Goal: Answer question/provide support: Share knowledge or assist other users

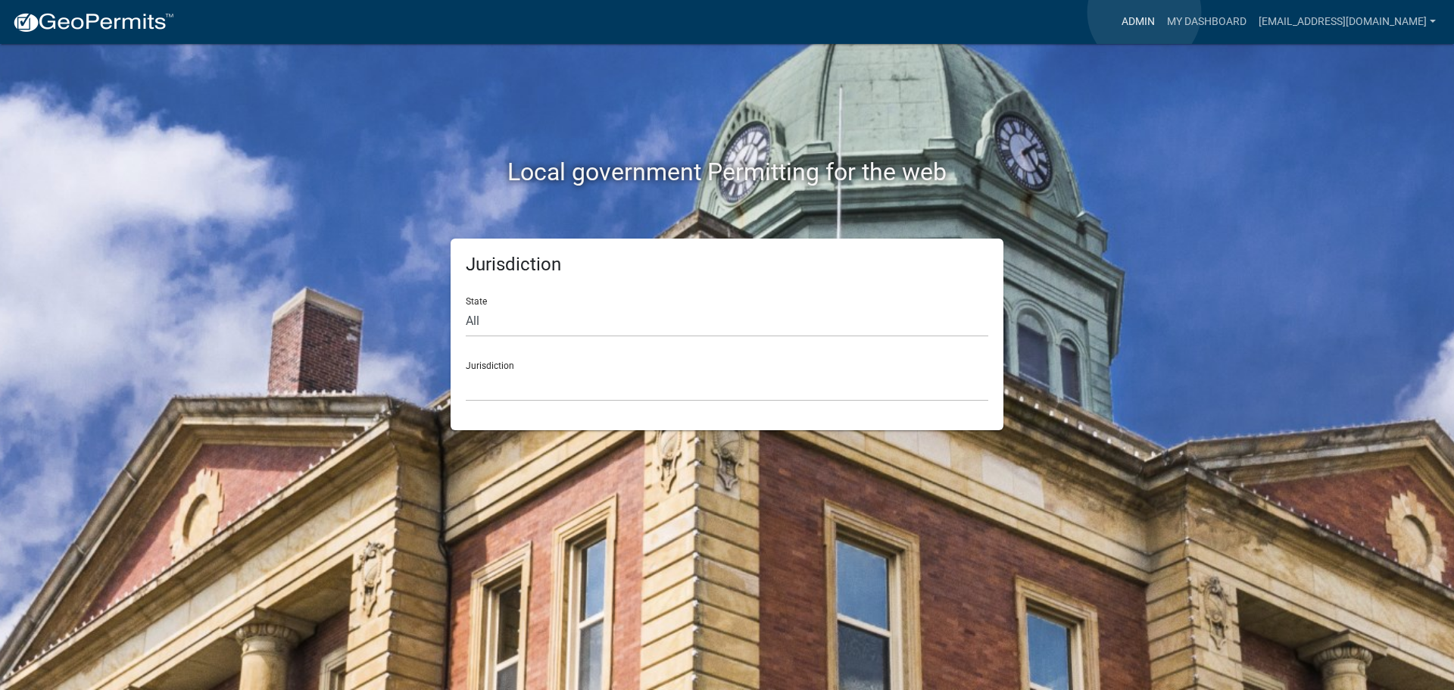
click at [1144, 12] on link "Admin" at bounding box center [1138, 22] width 45 height 29
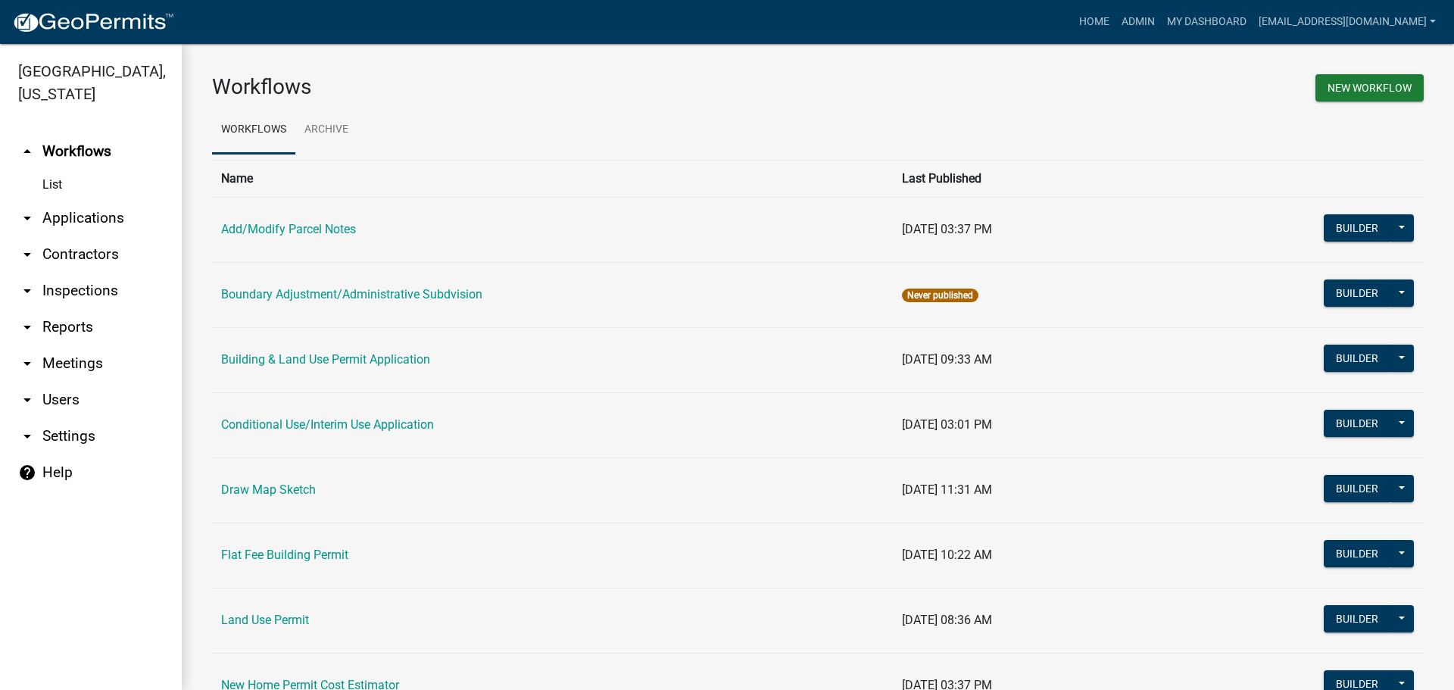
click at [68, 211] on link "arrow_drop_down Applications" at bounding box center [91, 218] width 182 height 36
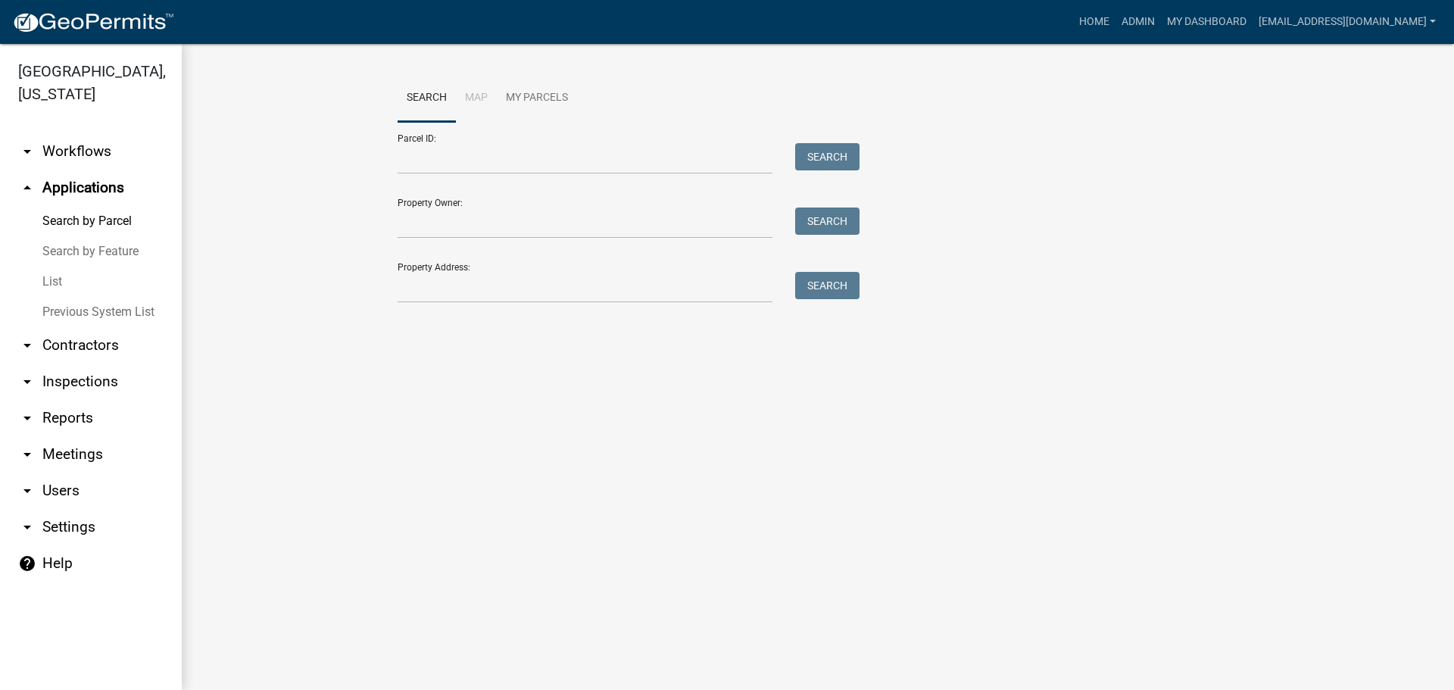
click at [55, 280] on link "List" at bounding box center [91, 282] width 182 height 30
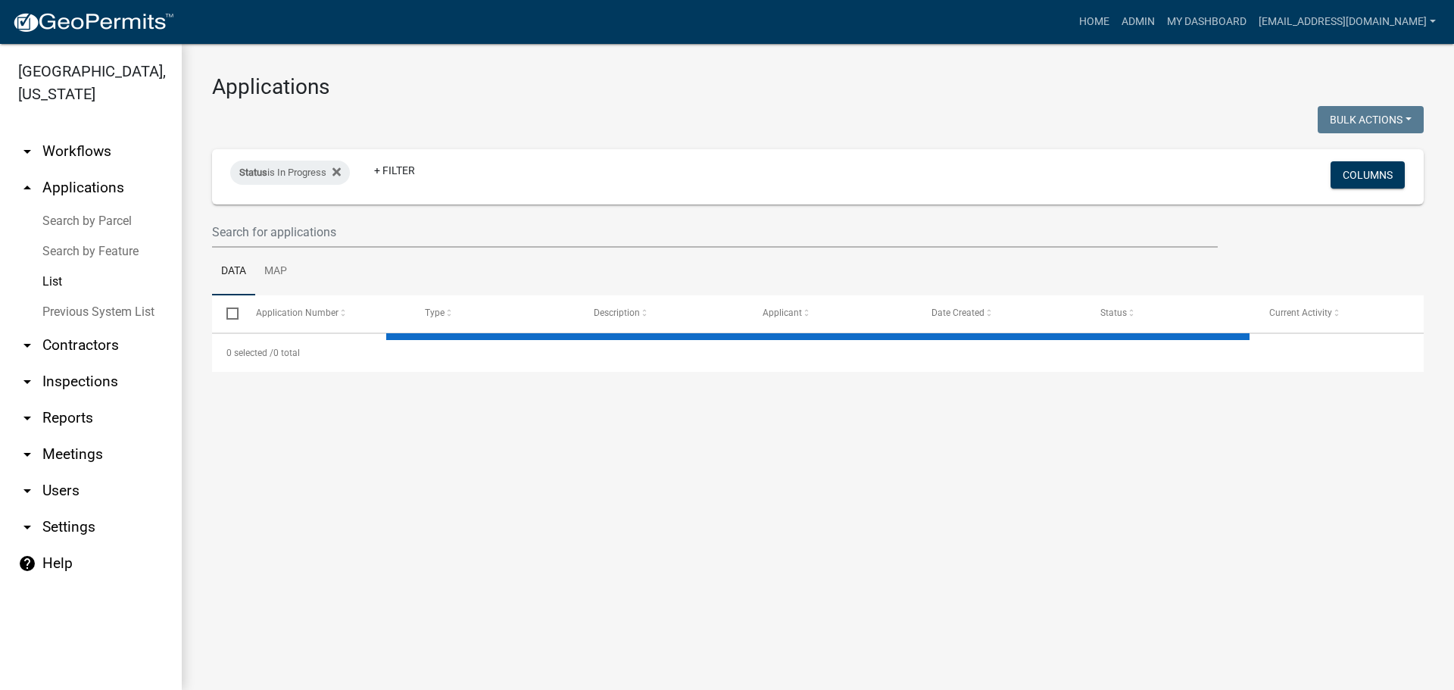
select select "2: 50"
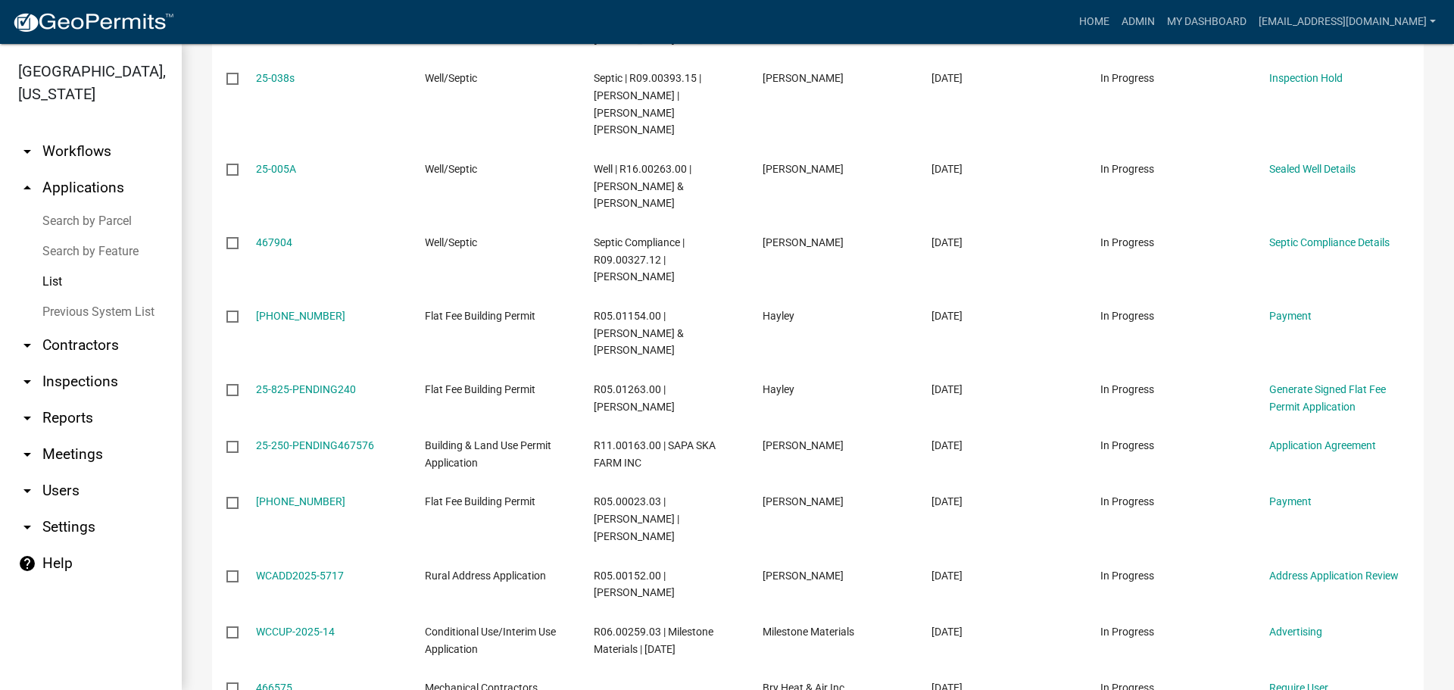
scroll to position [682, 0]
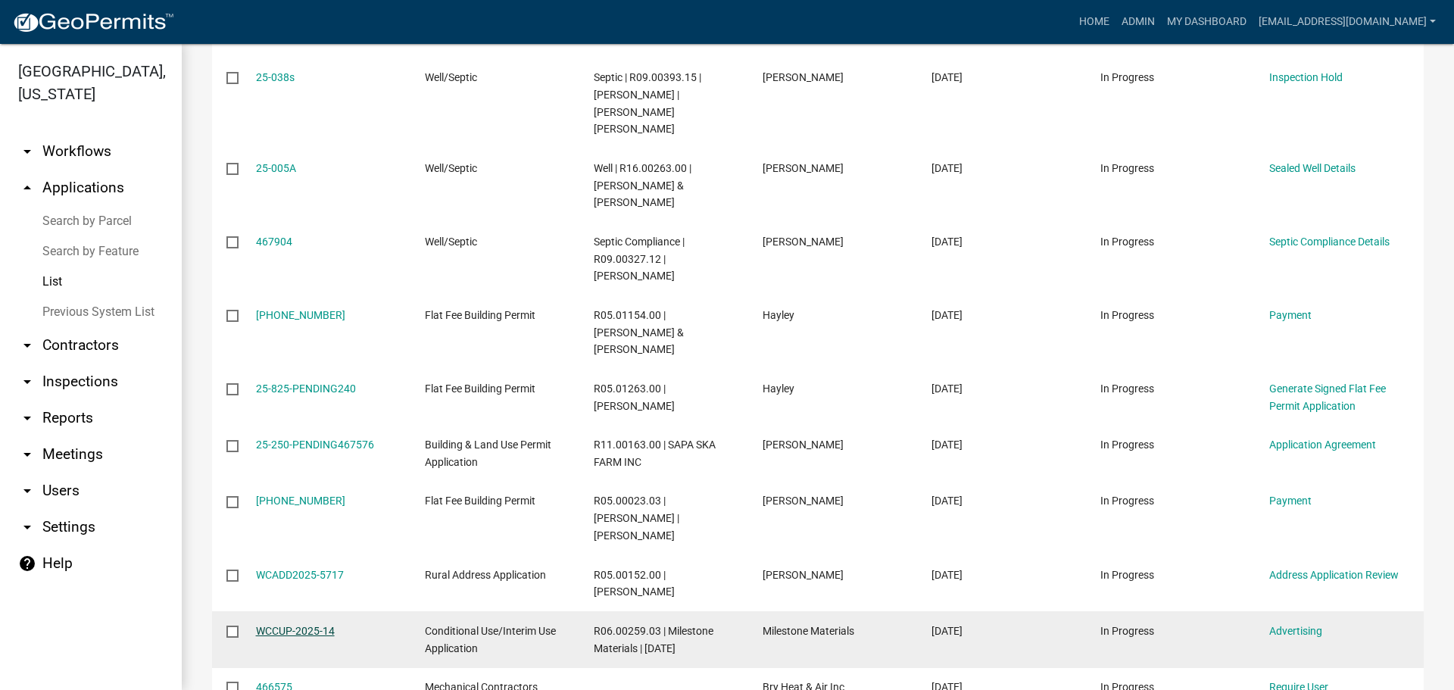
click at [283, 625] on link "WCCUP-2025-14" at bounding box center [295, 631] width 79 height 12
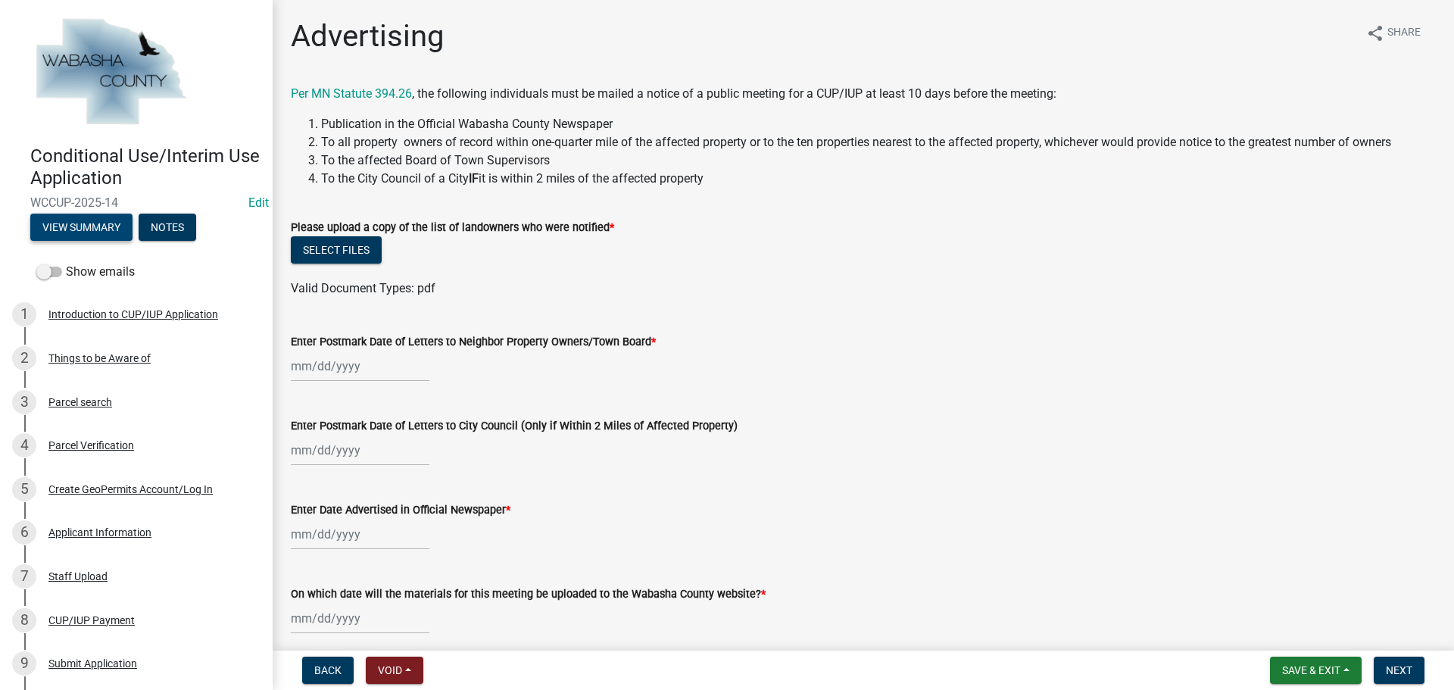
click at [74, 231] on button "View Summary" at bounding box center [81, 227] width 102 height 27
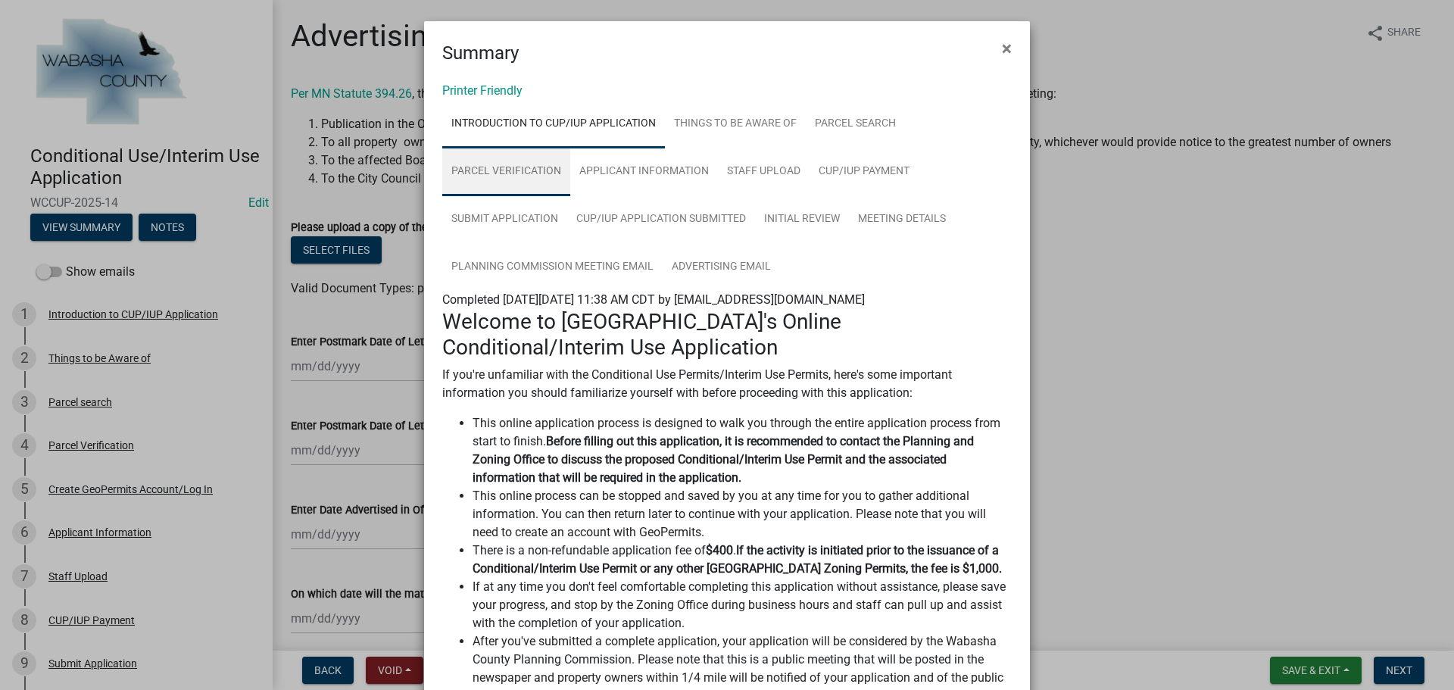
click at [492, 170] on link "Parcel Verification" at bounding box center [506, 172] width 128 height 48
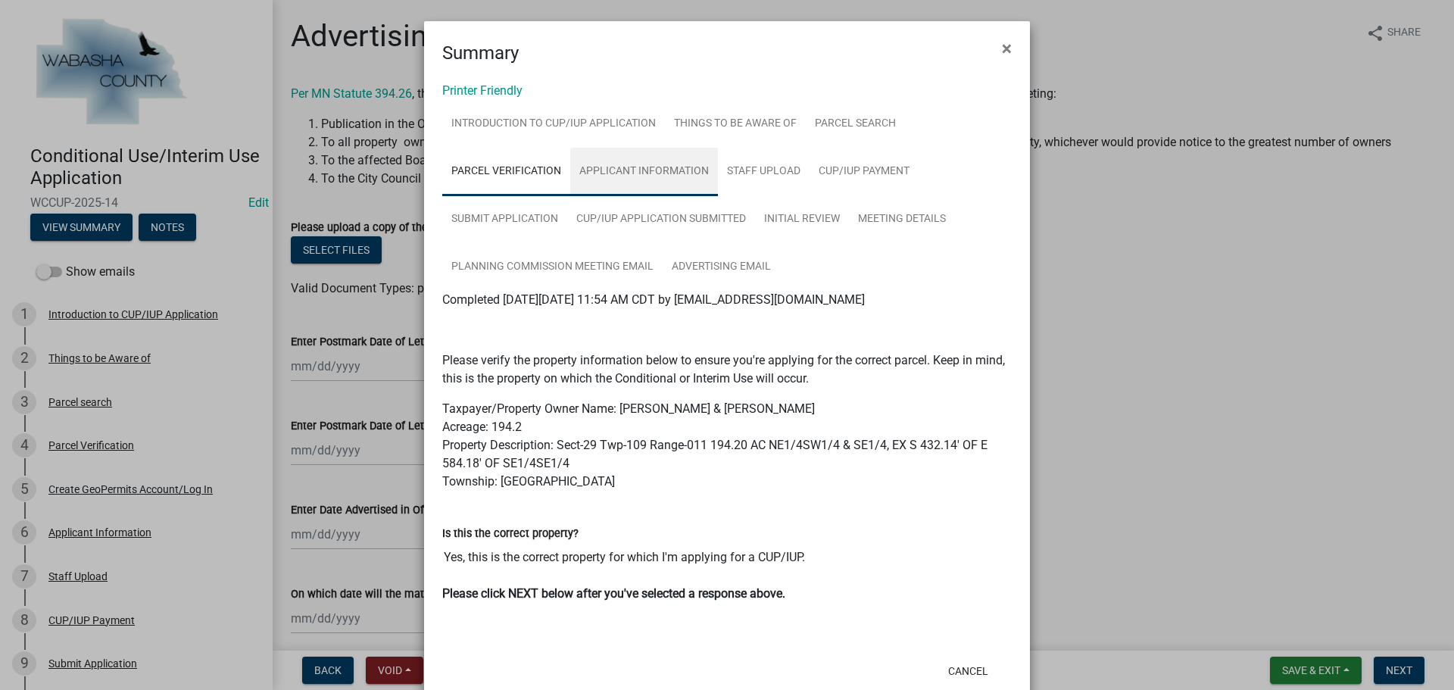
click at [609, 161] on link "Applicant Information" at bounding box center [644, 172] width 148 height 48
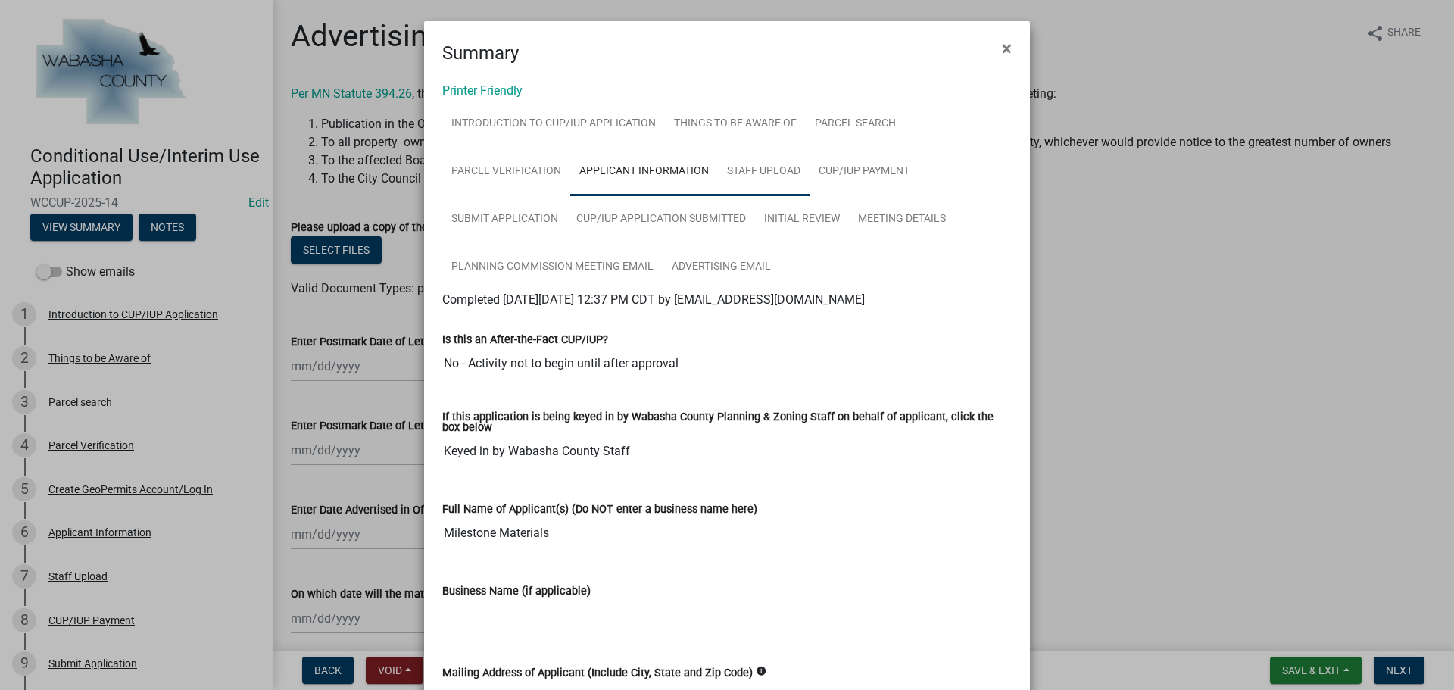
click at [760, 164] on link "Staff Upload" at bounding box center [764, 172] width 92 height 48
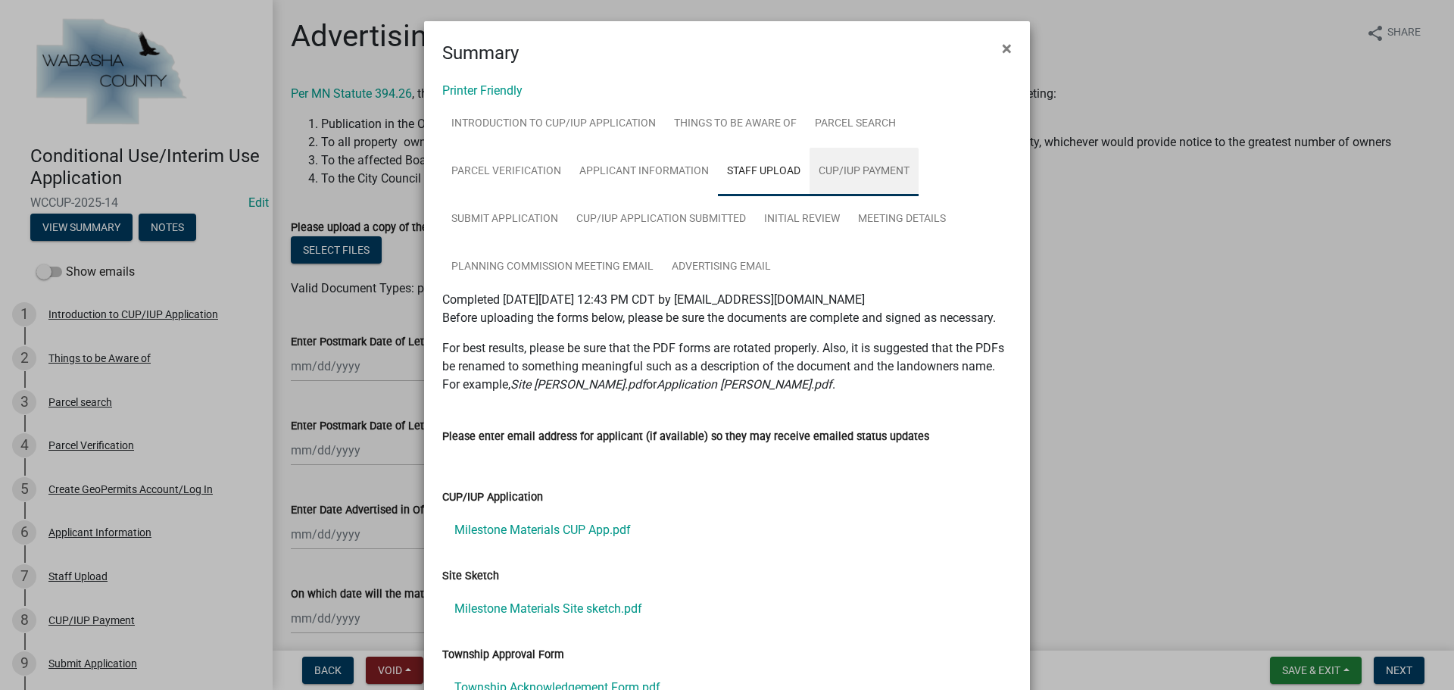
click at [848, 170] on link "CUP/IUP Payment" at bounding box center [864, 172] width 109 height 48
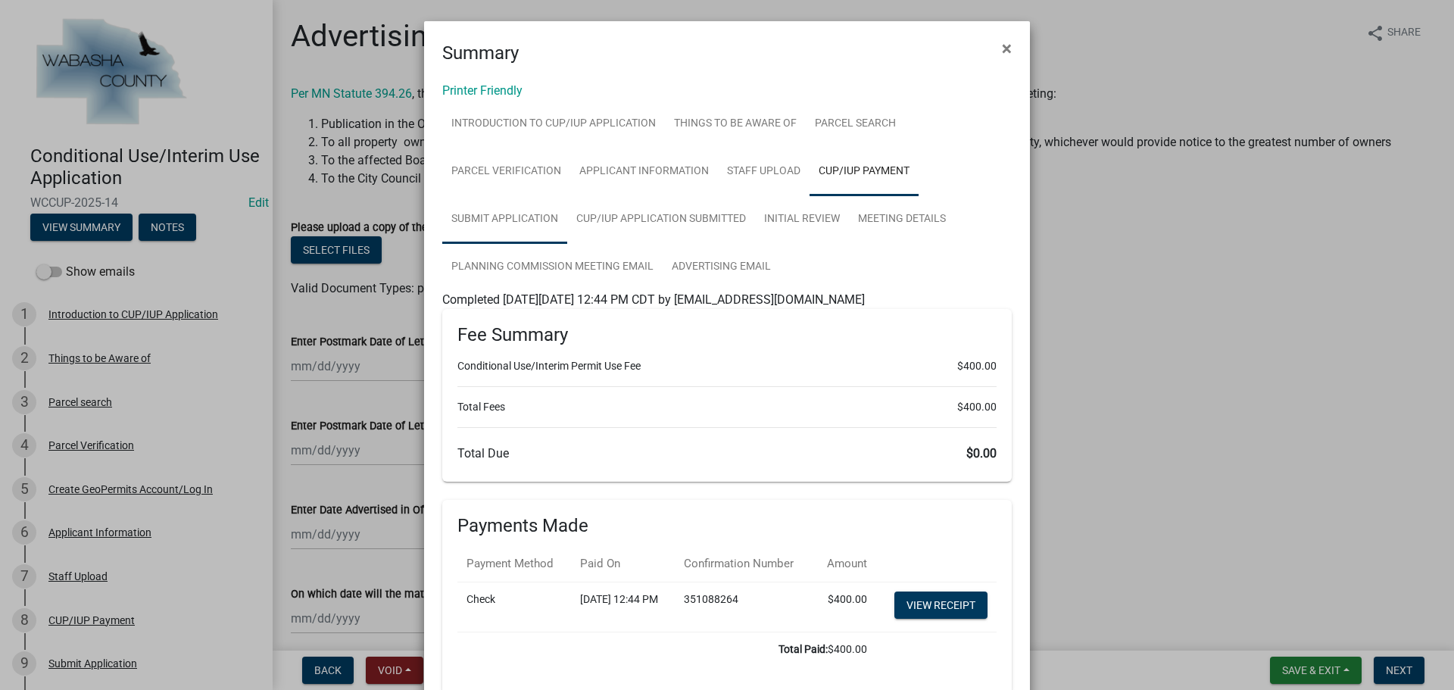
click at [495, 219] on link "Submit Application" at bounding box center [504, 219] width 125 height 48
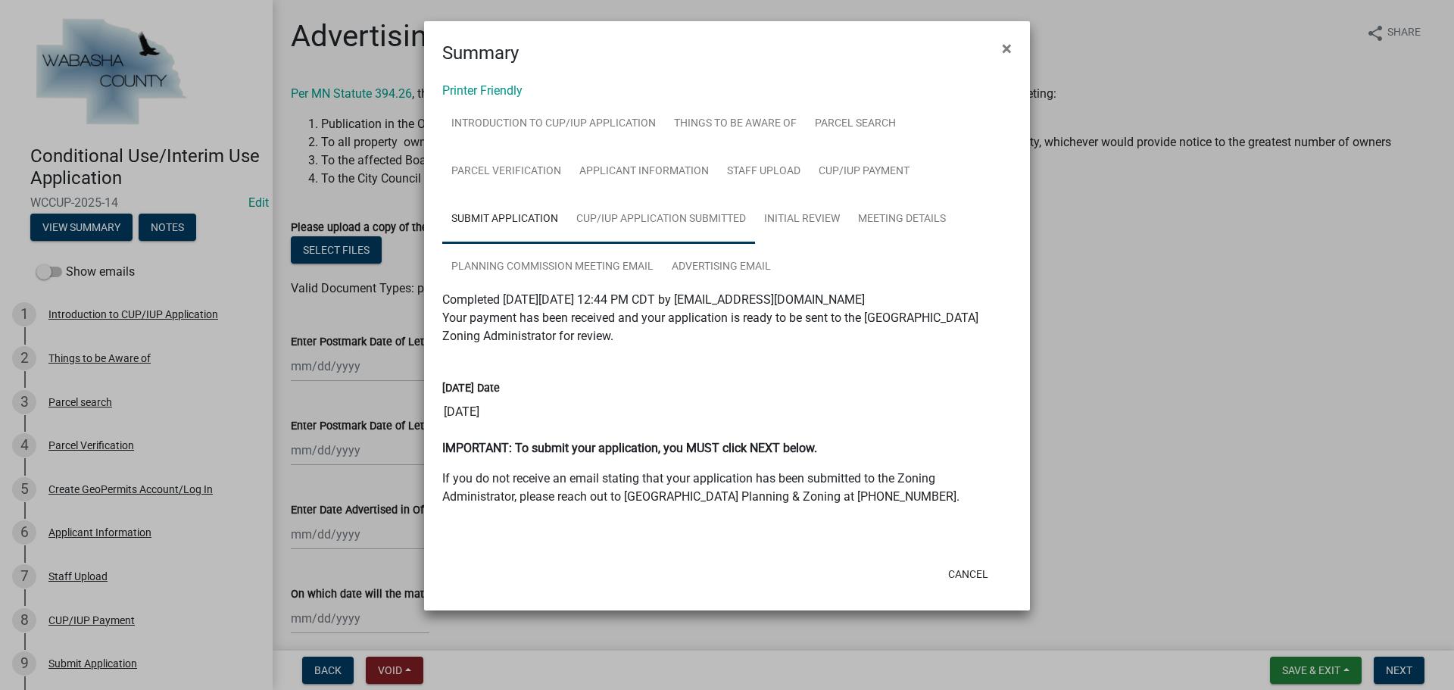
click at [630, 220] on link "CUP/IUP Application Submitted" at bounding box center [661, 219] width 188 height 48
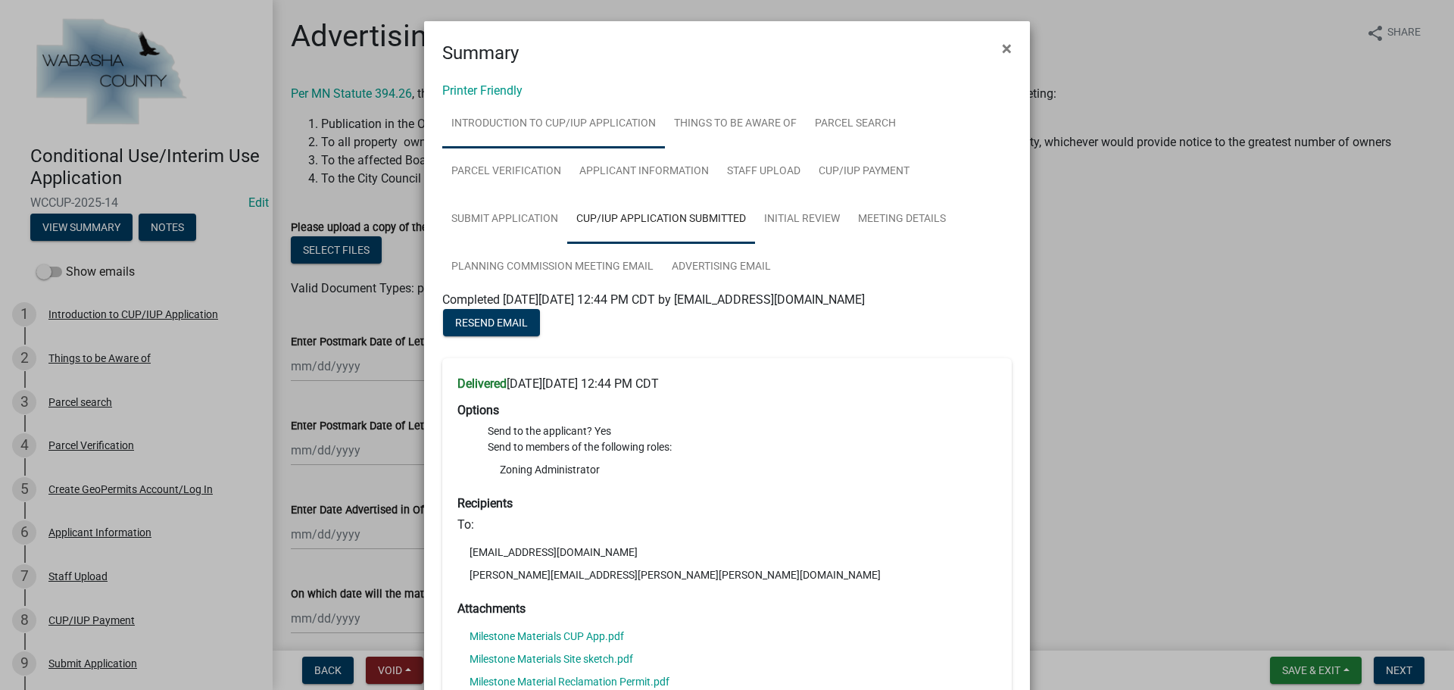
click at [546, 127] on link "Introduction to CUP/IUP Application" at bounding box center [553, 124] width 223 height 48
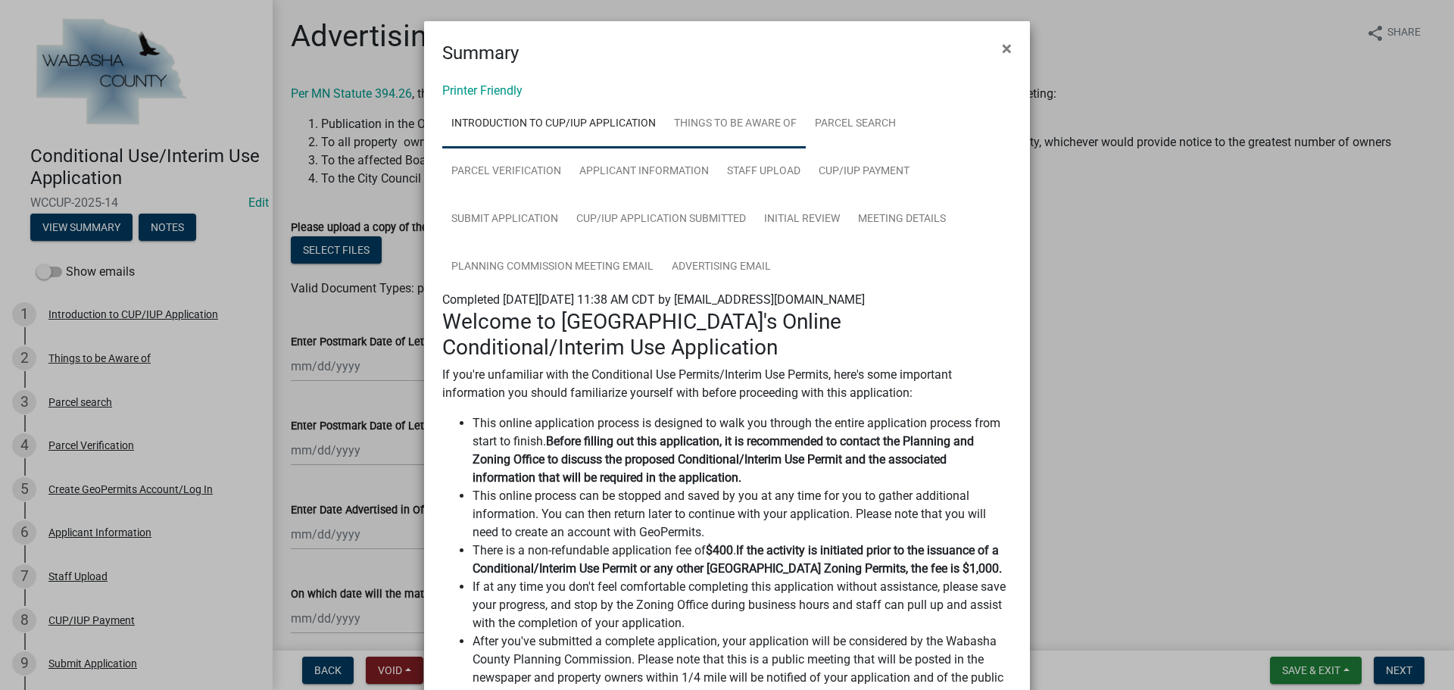
click at [730, 128] on link "Things to be Aware of" at bounding box center [735, 124] width 141 height 48
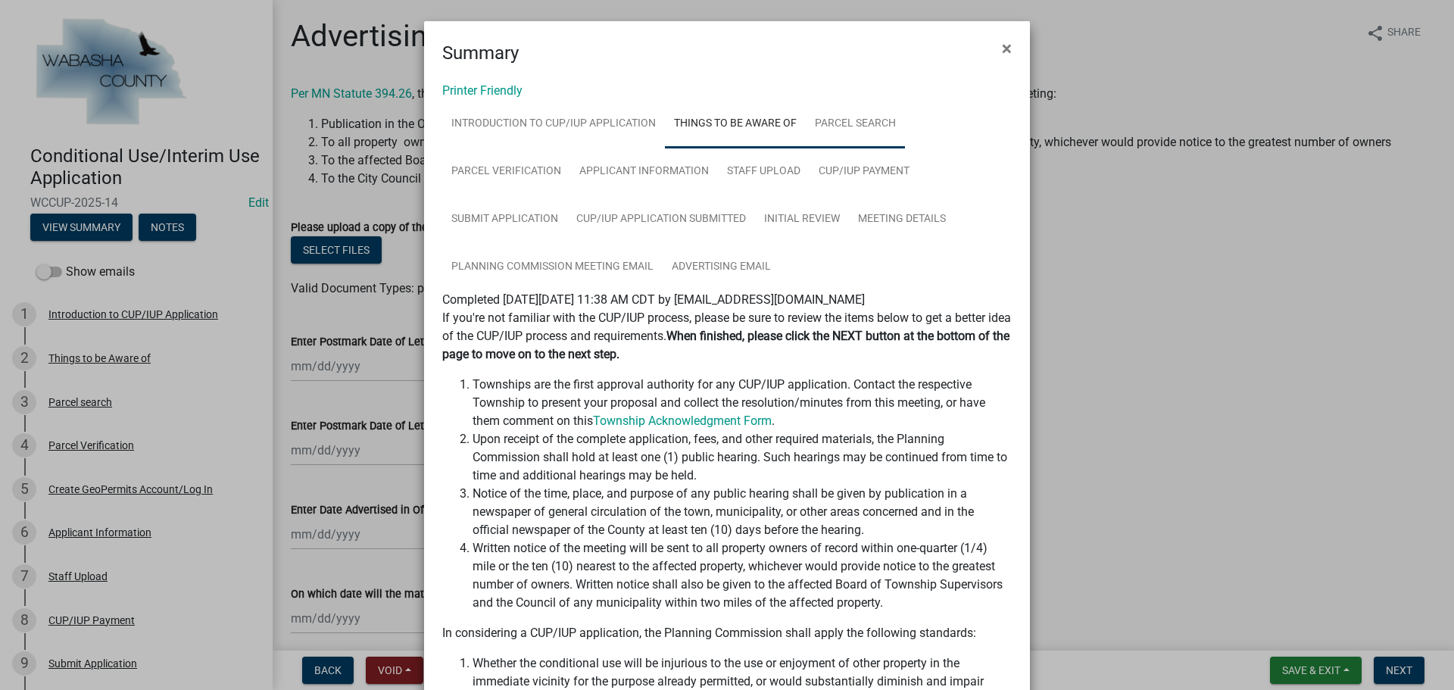
click at [853, 125] on link "Parcel search" at bounding box center [855, 124] width 99 height 48
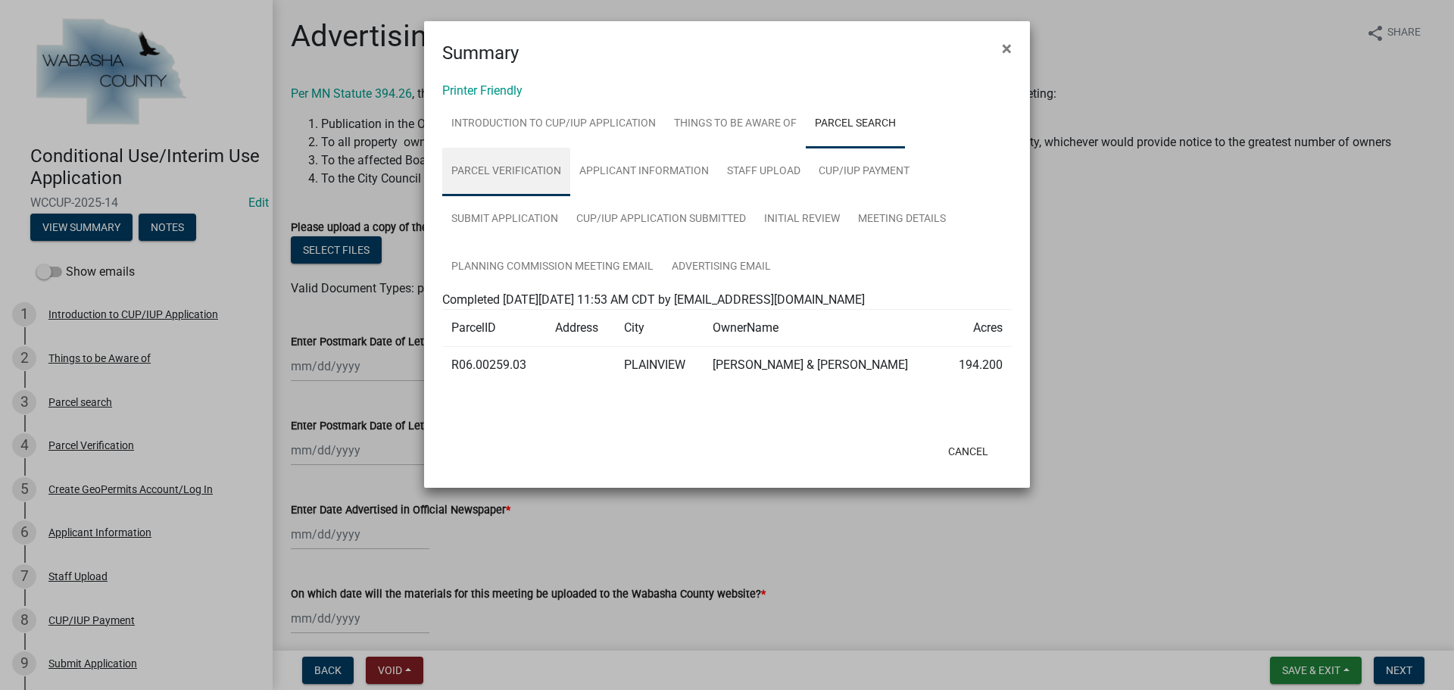
click at [496, 173] on link "Parcel Verification" at bounding box center [506, 172] width 128 height 48
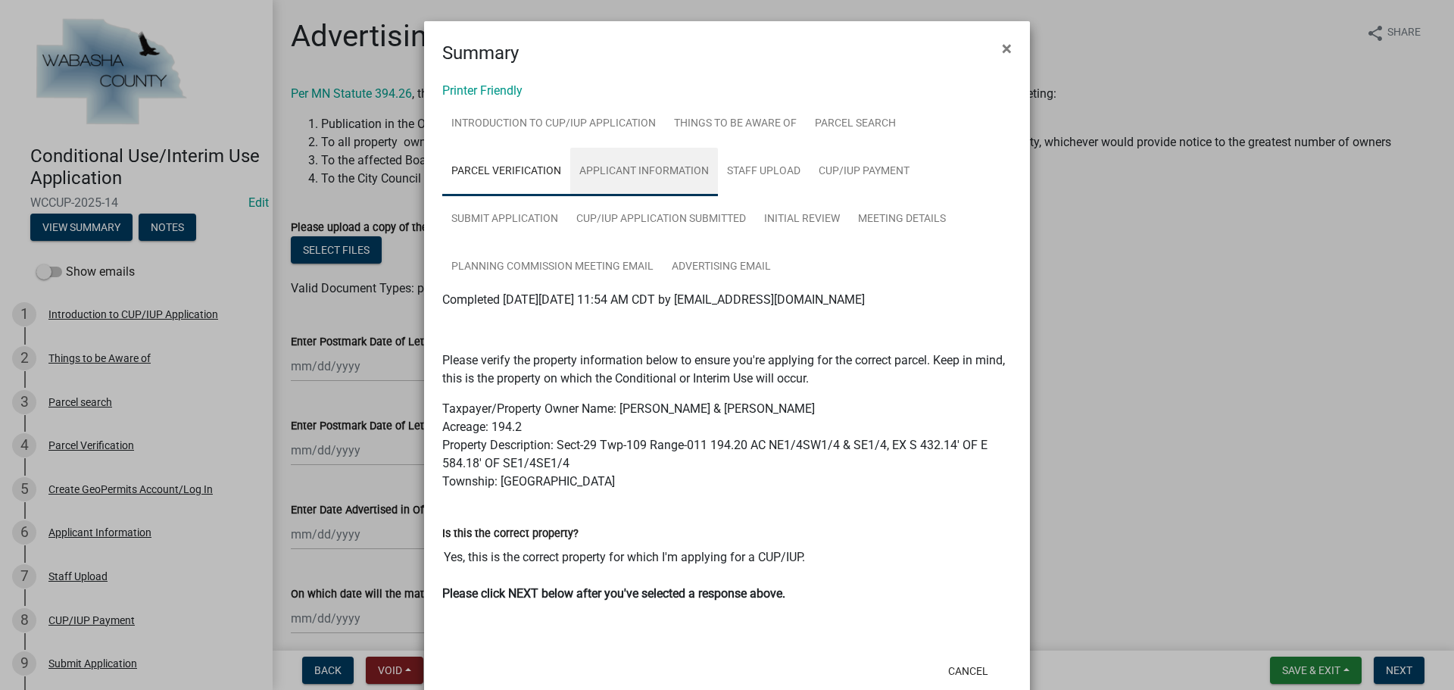
click at [645, 167] on link "Applicant Information" at bounding box center [644, 172] width 148 height 48
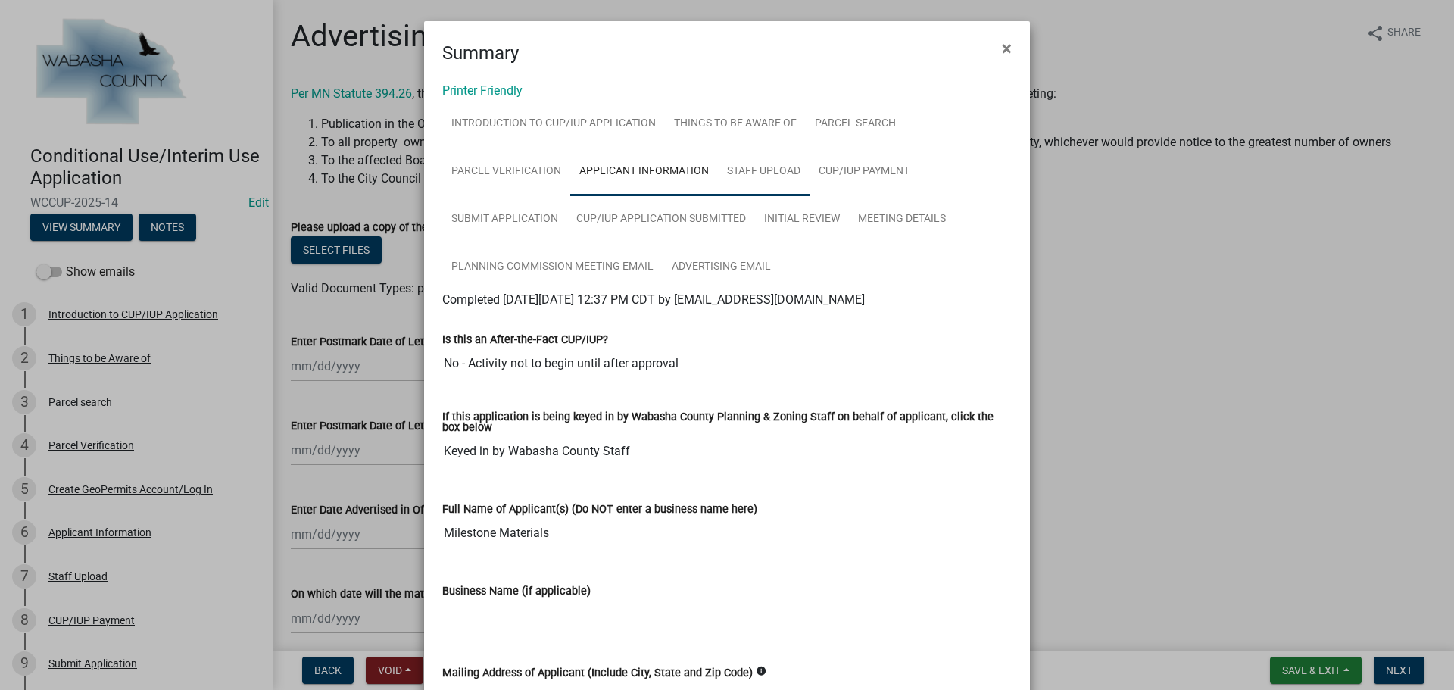
click at [758, 167] on link "Staff Upload" at bounding box center [764, 172] width 92 height 48
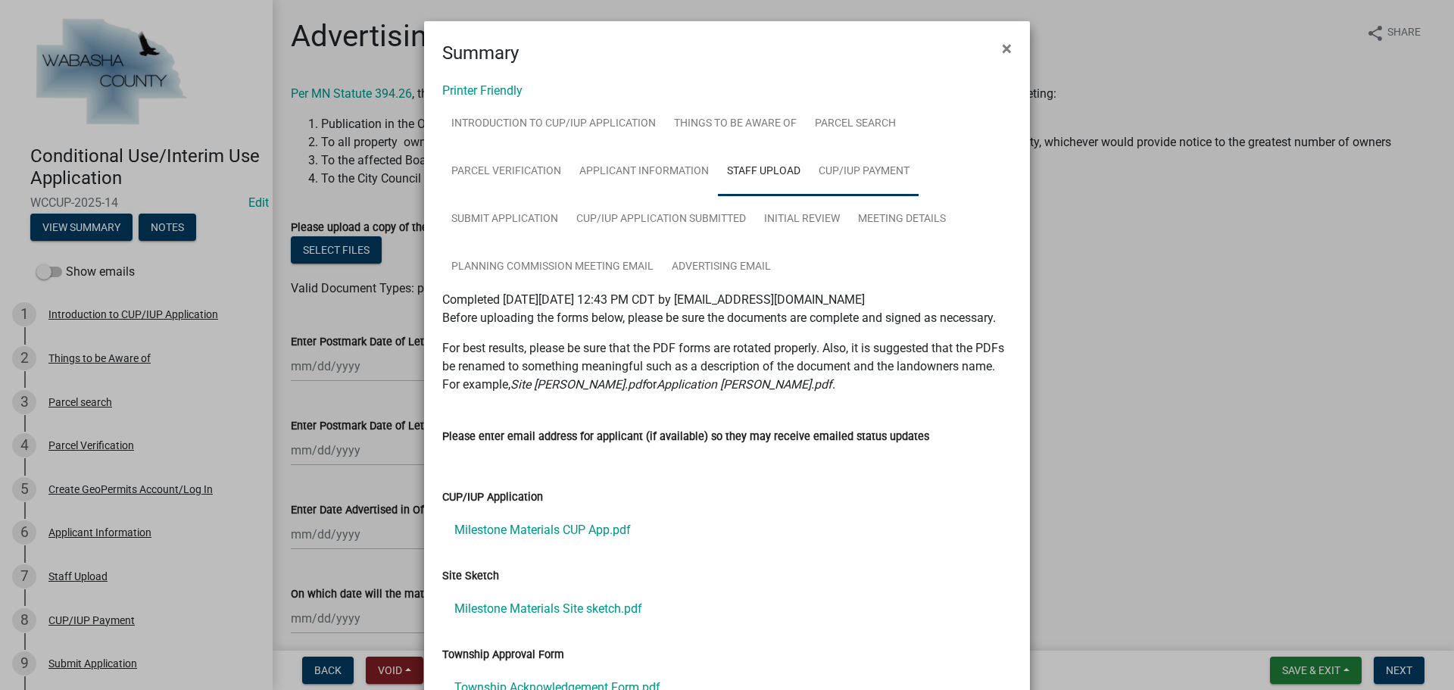
click at [851, 161] on link "CUP/IUP Payment" at bounding box center [864, 172] width 109 height 48
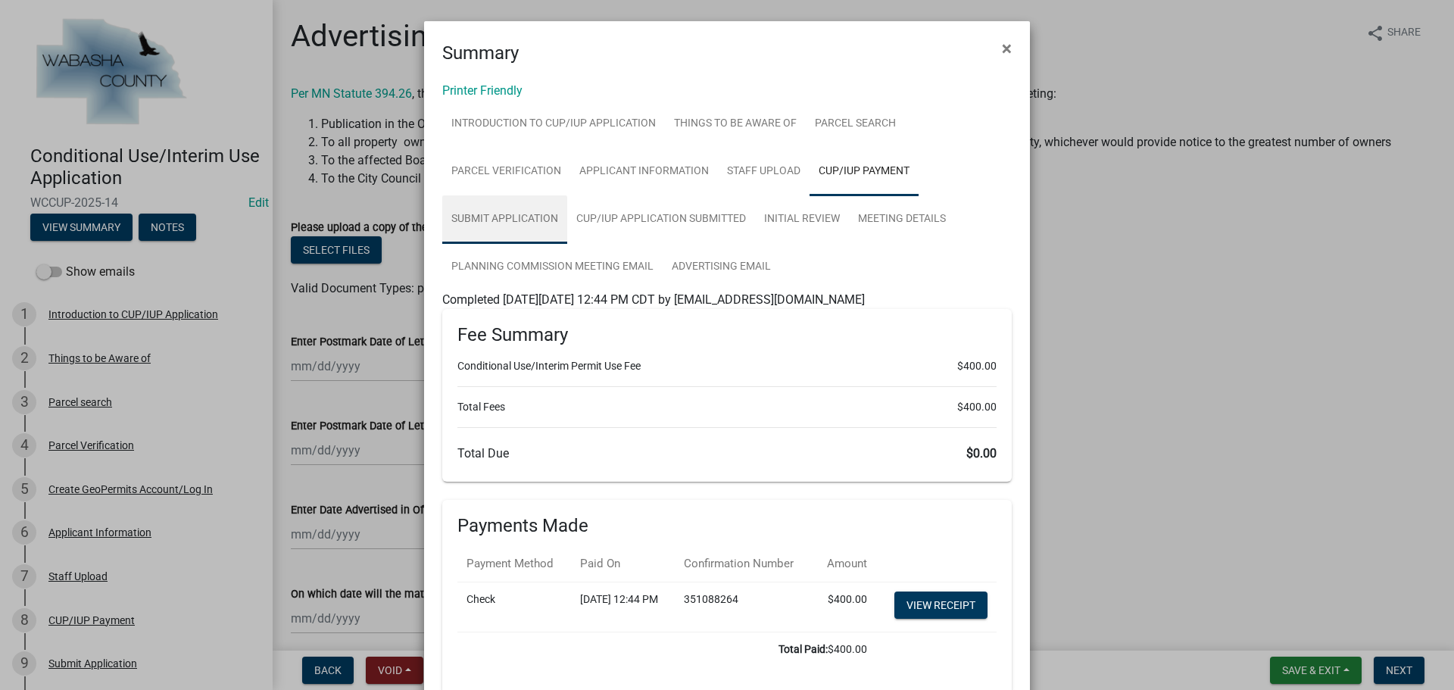
click at [482, 223] on link "Submit Application" at bounding box center [504, 219] width 125 height 48
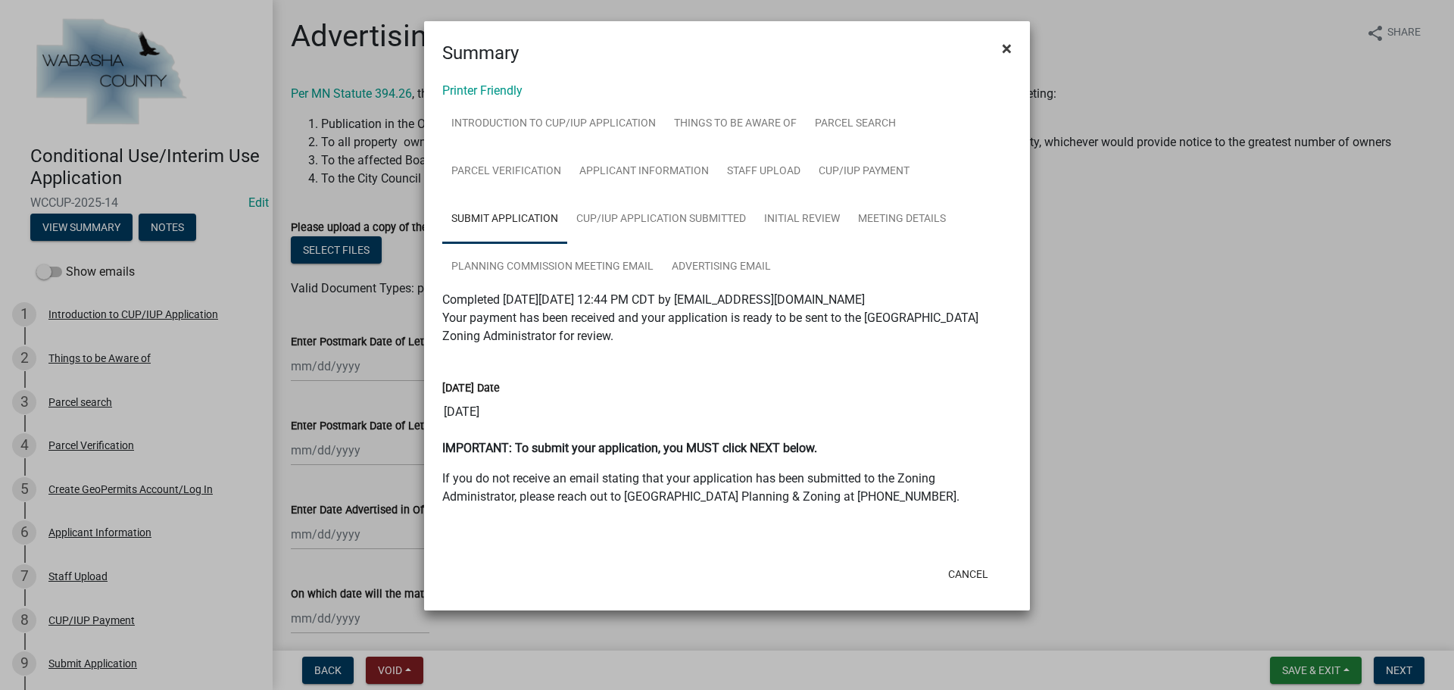
drag, startPoint x: 1004, startPoint y: 49, endPoint x: 998, endPoint y: 42, distance: 8.6
click at [1004, 49] on span "×" at bounding box center [1007, 48] width 10 height 21
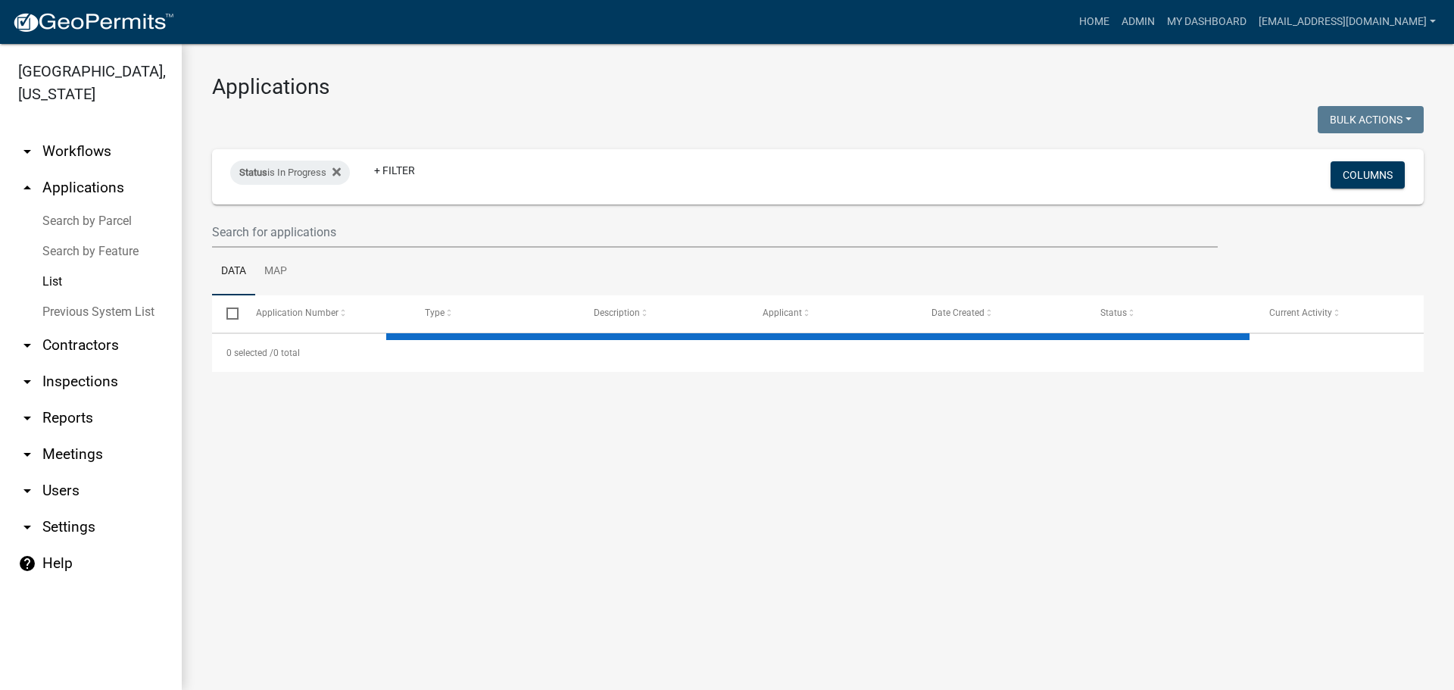
select select "2: 50"
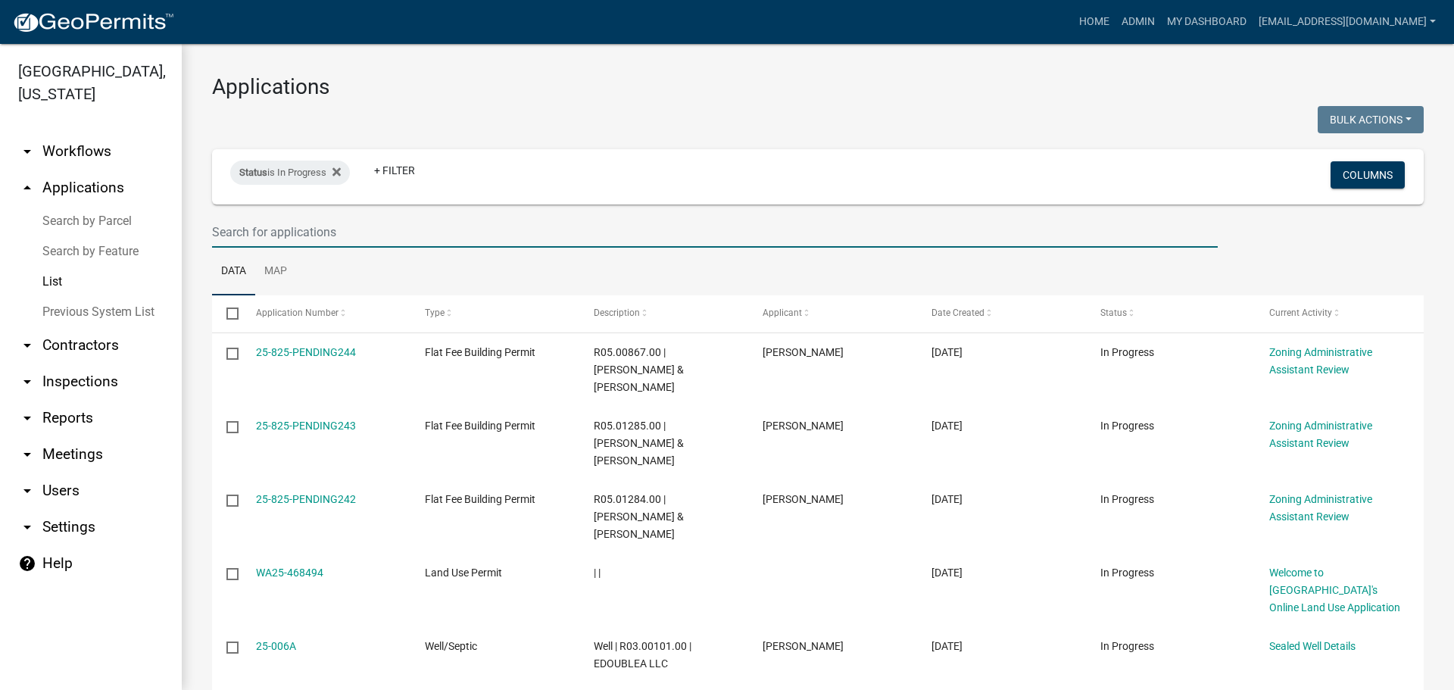
click at [346, 236] on input "text" at bounding box center [715, 232] width 1006 height 31
type input "MILESTONE"
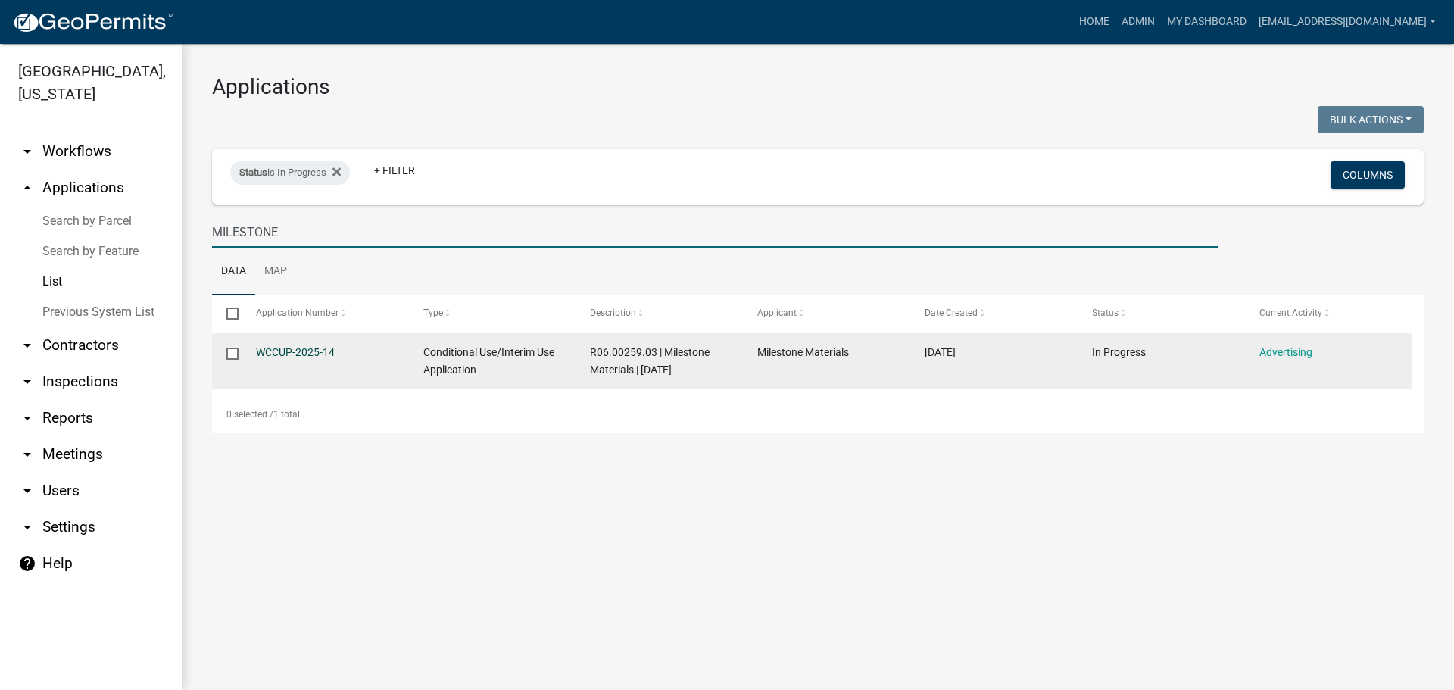
click at [303, 352] on link "WCCUP-2025-14" at bounding box center [295, 352] width 79 height 12
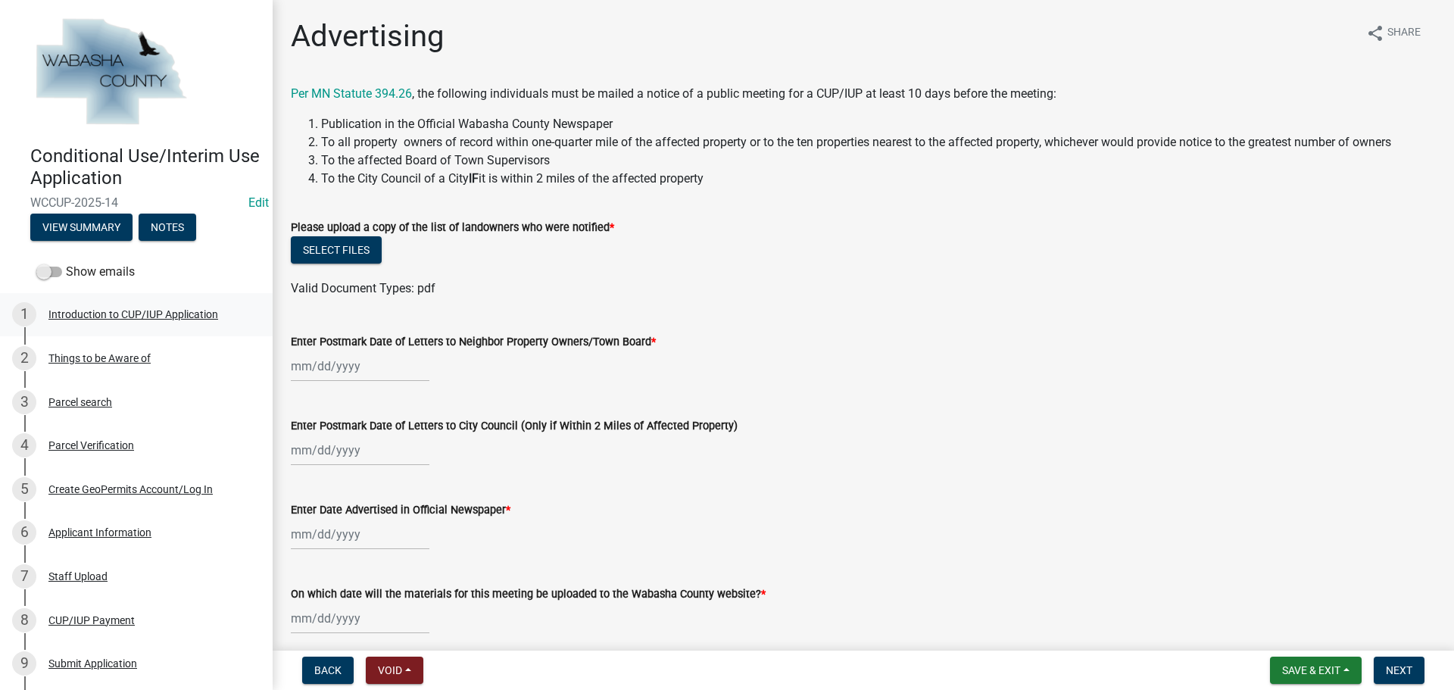
drag, startPoint x: 55, startPoint y: 269, endPoint x: 80, endPoint y: 303, distance: 42.3
click at [56, 269] on span at bounding box center [49, 272] width 26 height 11
click at [66, 263] on input "Show emails" at bounding box center [66, 263] width 0 height 0
click at [134, 488] on div "Create GeoPermits Account/Log In" at bounding box center [130, 489] width 164 height 11
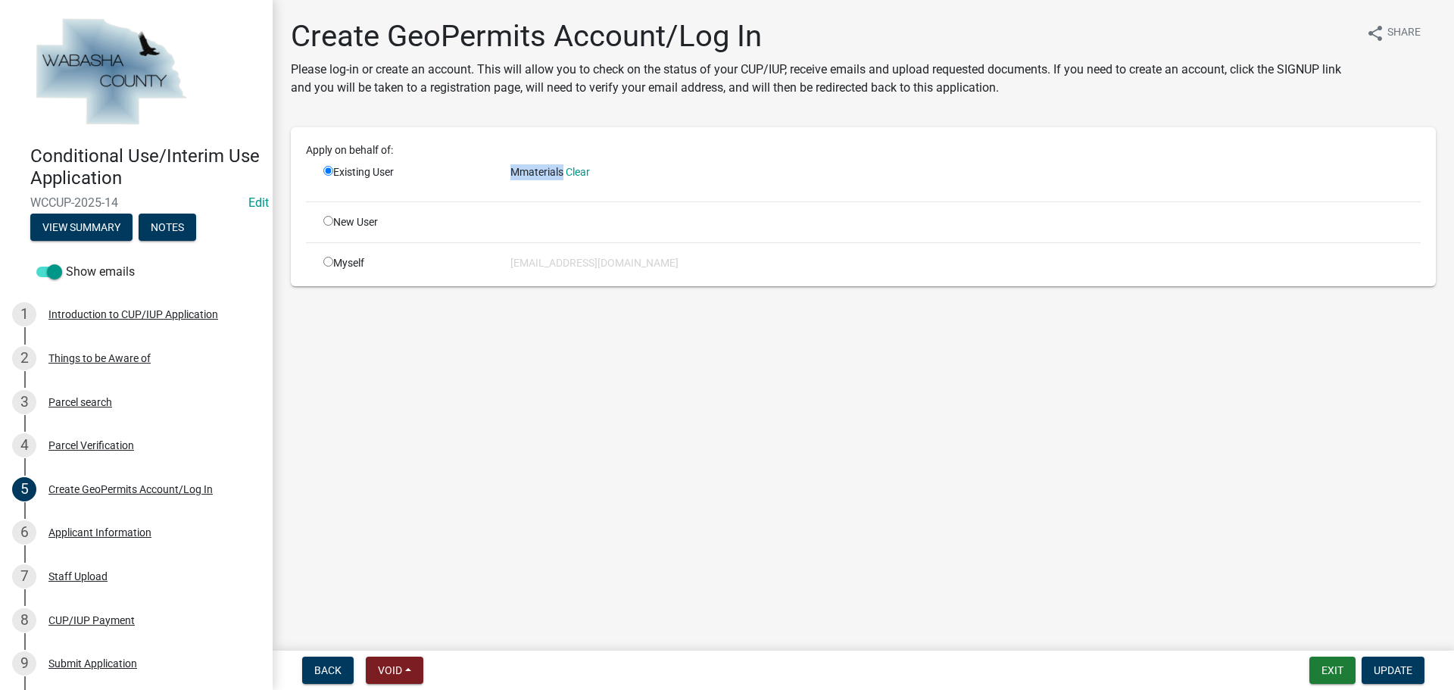
drag, startPoint x: 512, startPoint y: 173, endPoint x: 564, endPoint y: 176, distance: 52.3
click at [564, 176] on div "Mmaterials Clear" at bounding box center [965, 172] width 910 height 16
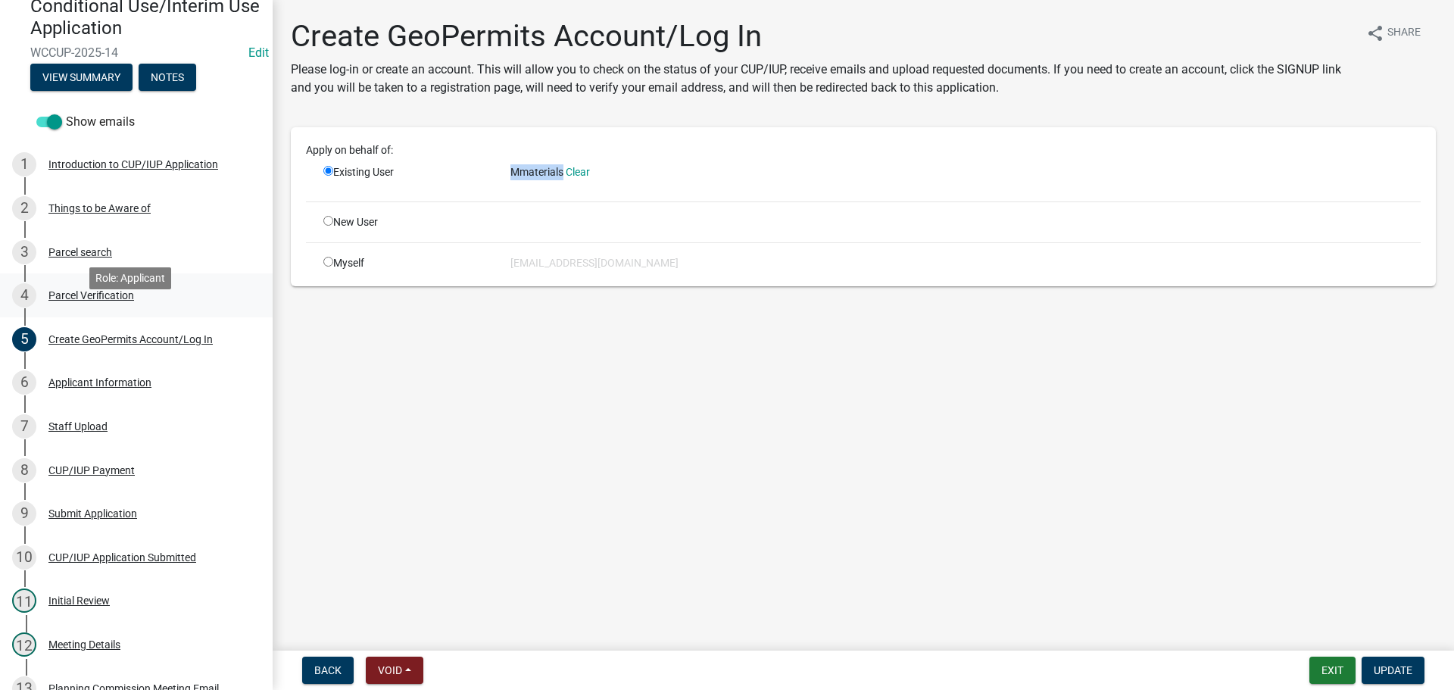
scroll to position [151, 0]
click at [76, 420] on div "Staff Upload" at bounding box center [77, 425] width 59 height 11
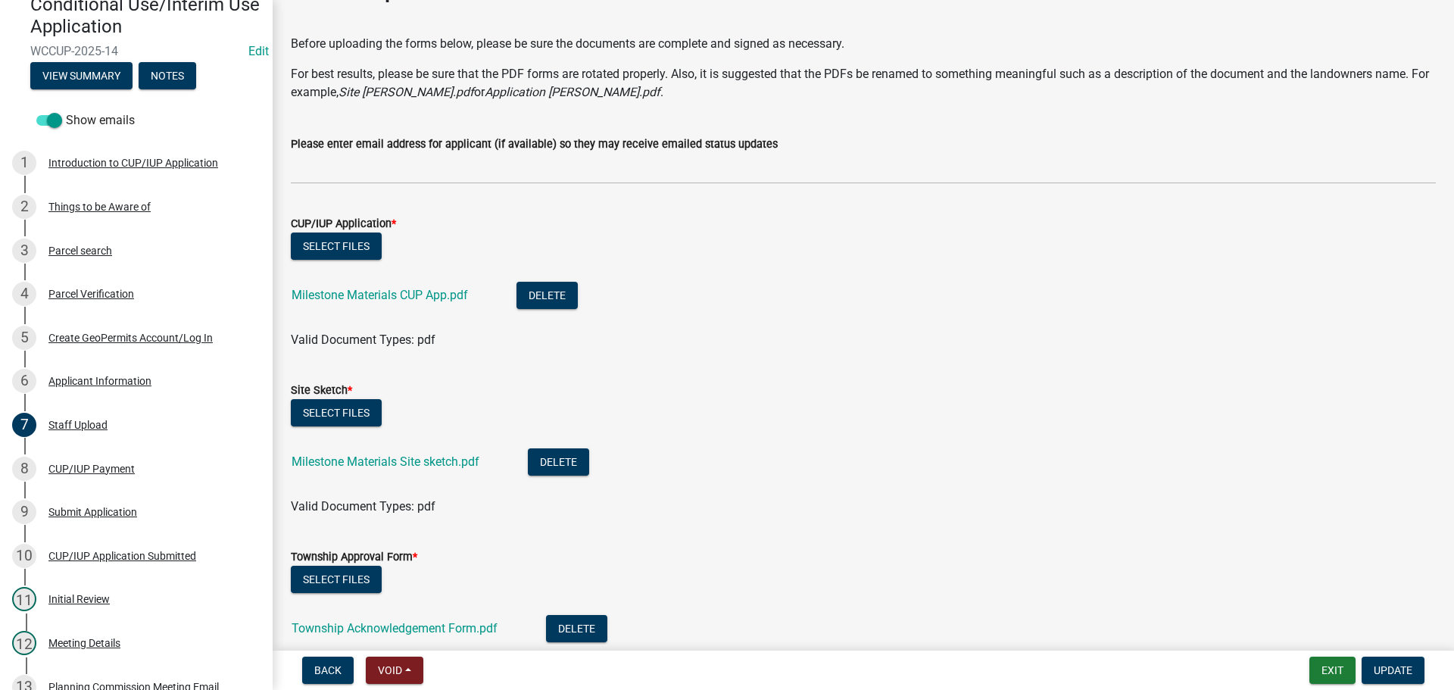
scroll to position [76, 0]
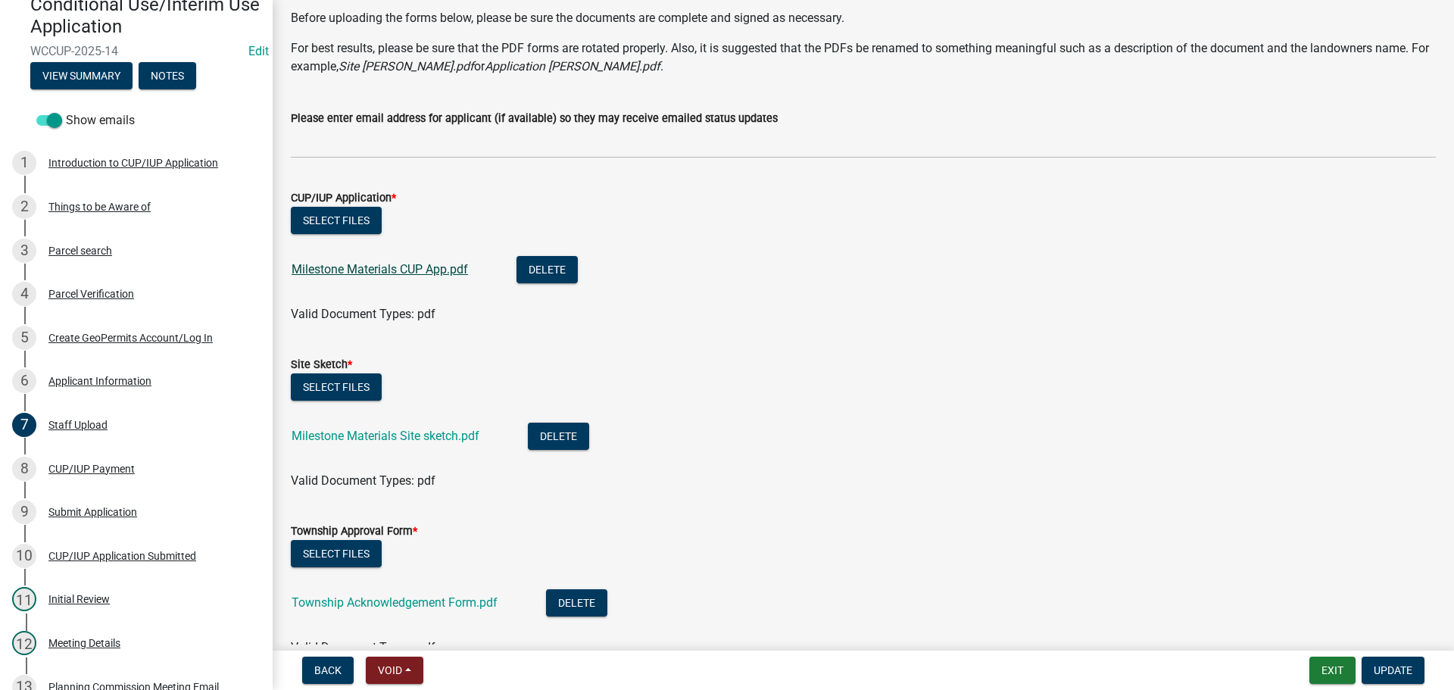
click at [384, 273] on link "Milestone Materials CUP App.pdf" at bounding box center [380, 269] width 176 height 14
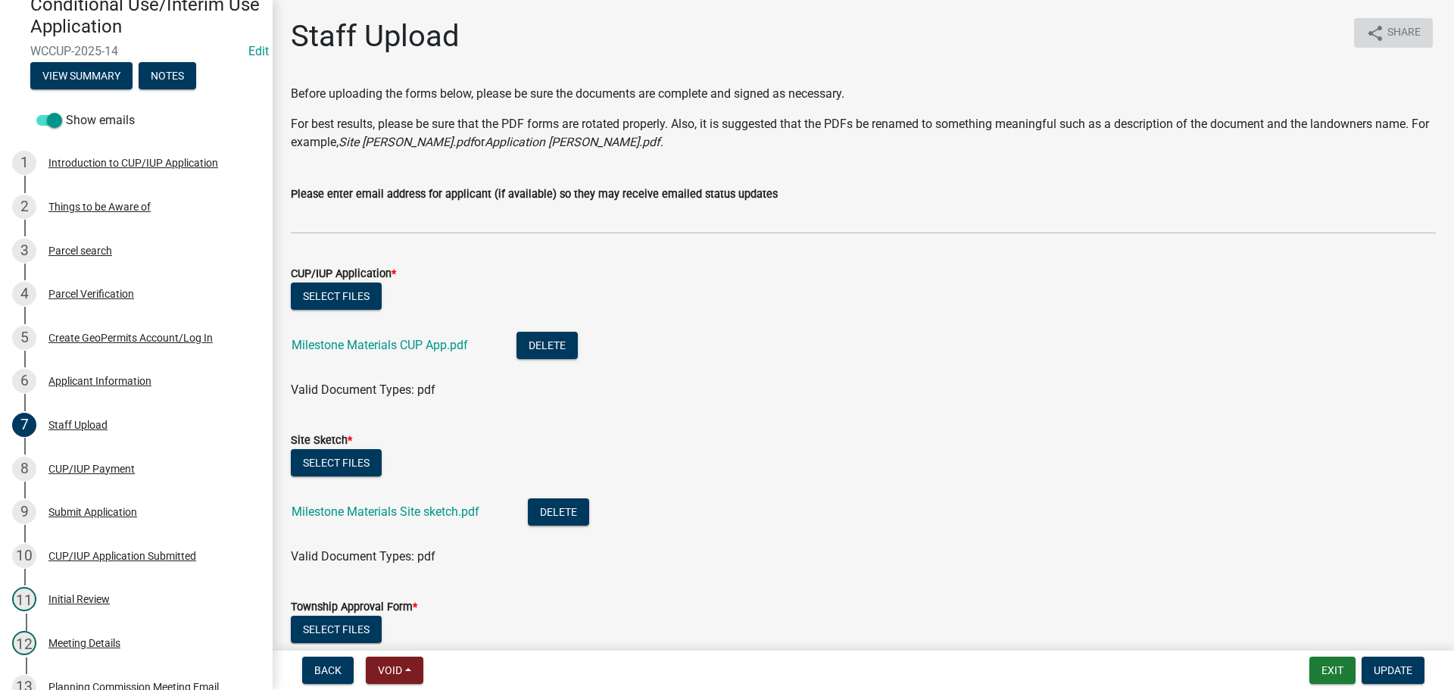
click at [1388, 27] on span "Share" at bounding box center [1404, 33] width 33 height 18
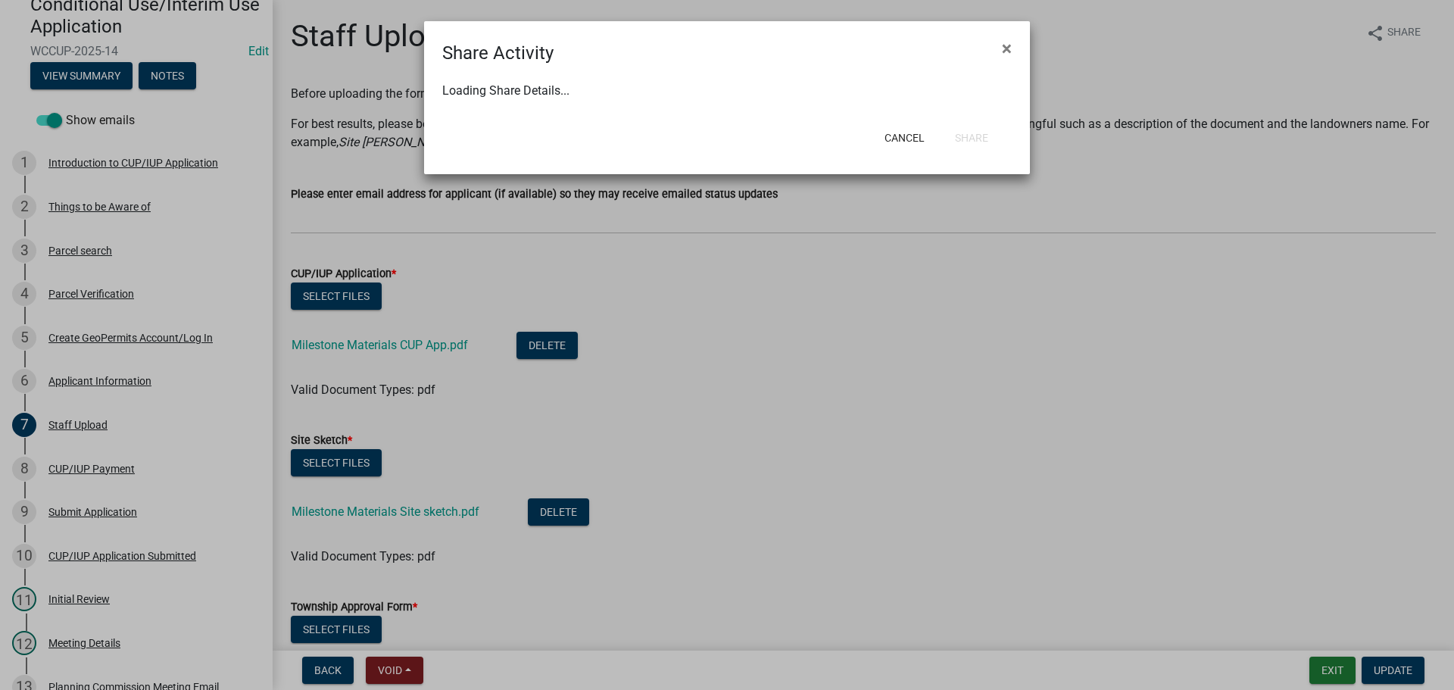
select select "1"
select select "0"
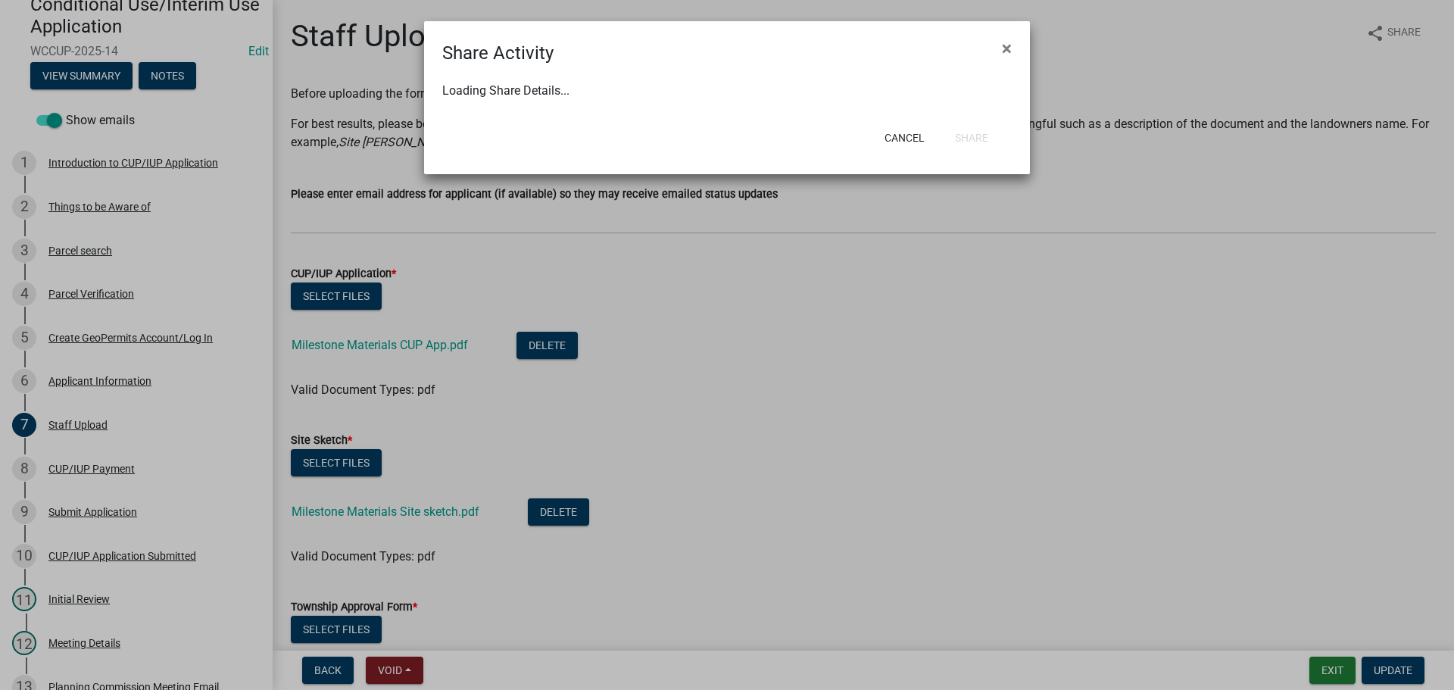
select select "0"
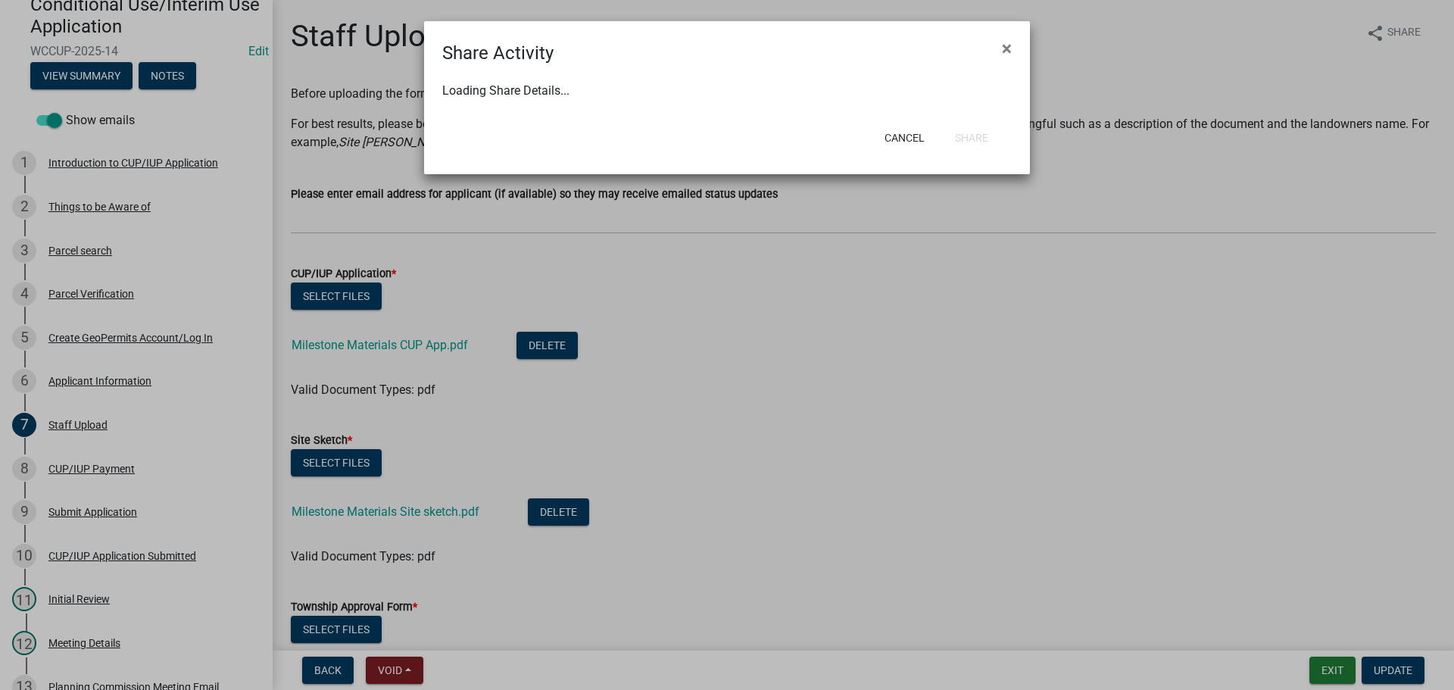
select select "0"
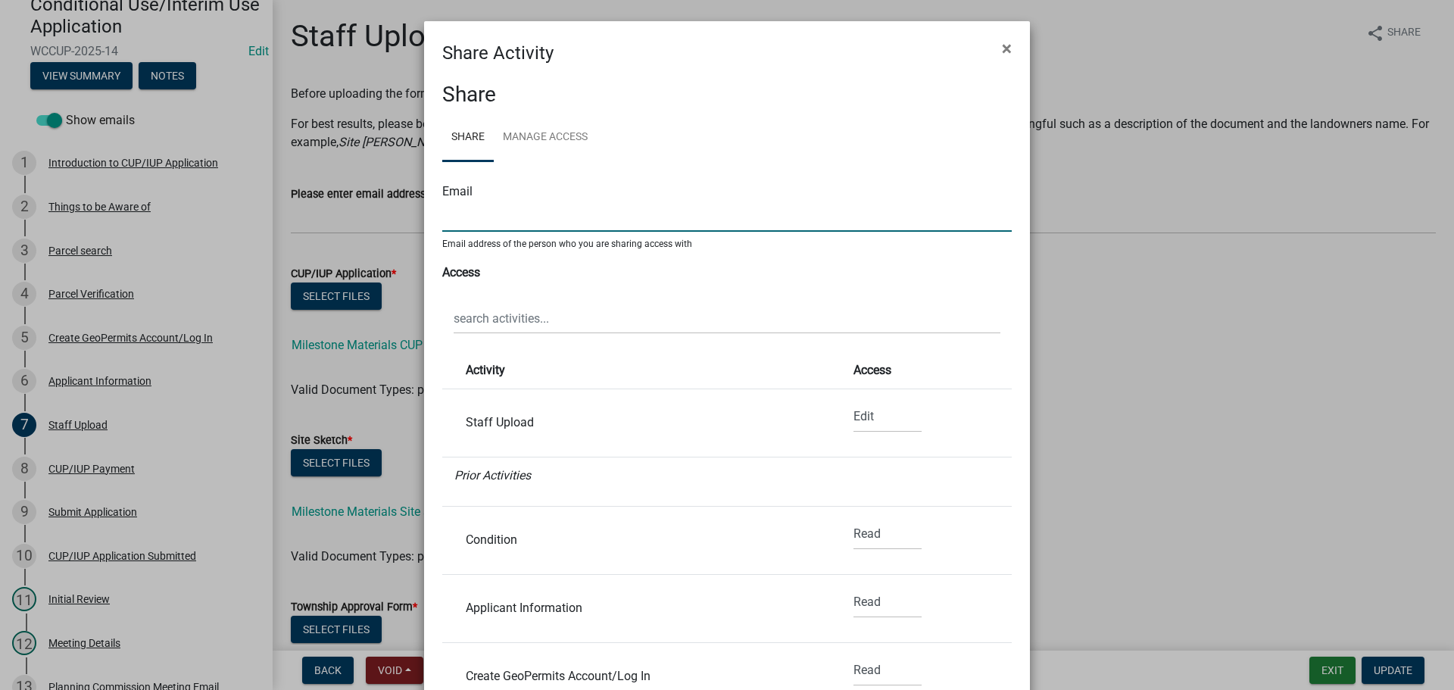
click at [517, 210] on input "text" at bounding box center [727, 216] width 570 height 31
type input "A"
type input "andru."
click at [1002, 47] on span "×" at bounding box center [1007, 48] width 10 height 21
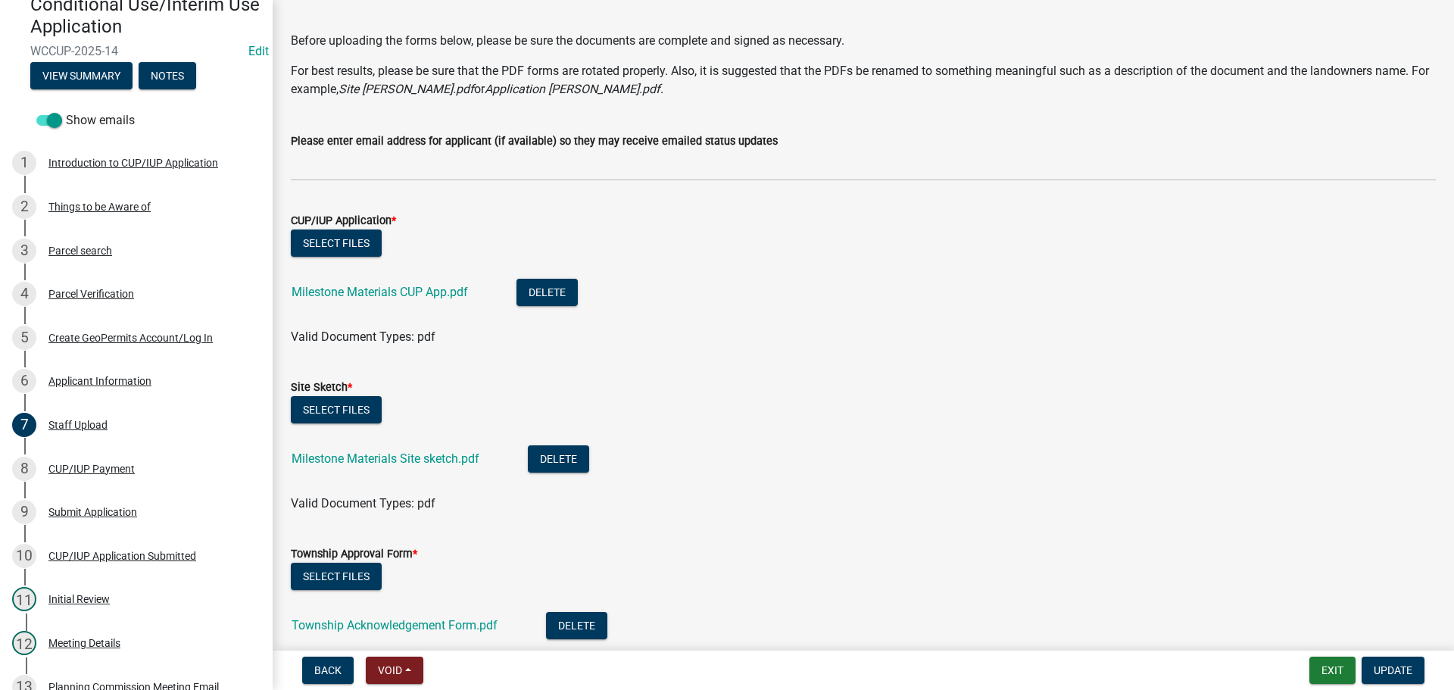
scroll to position [51, 0]
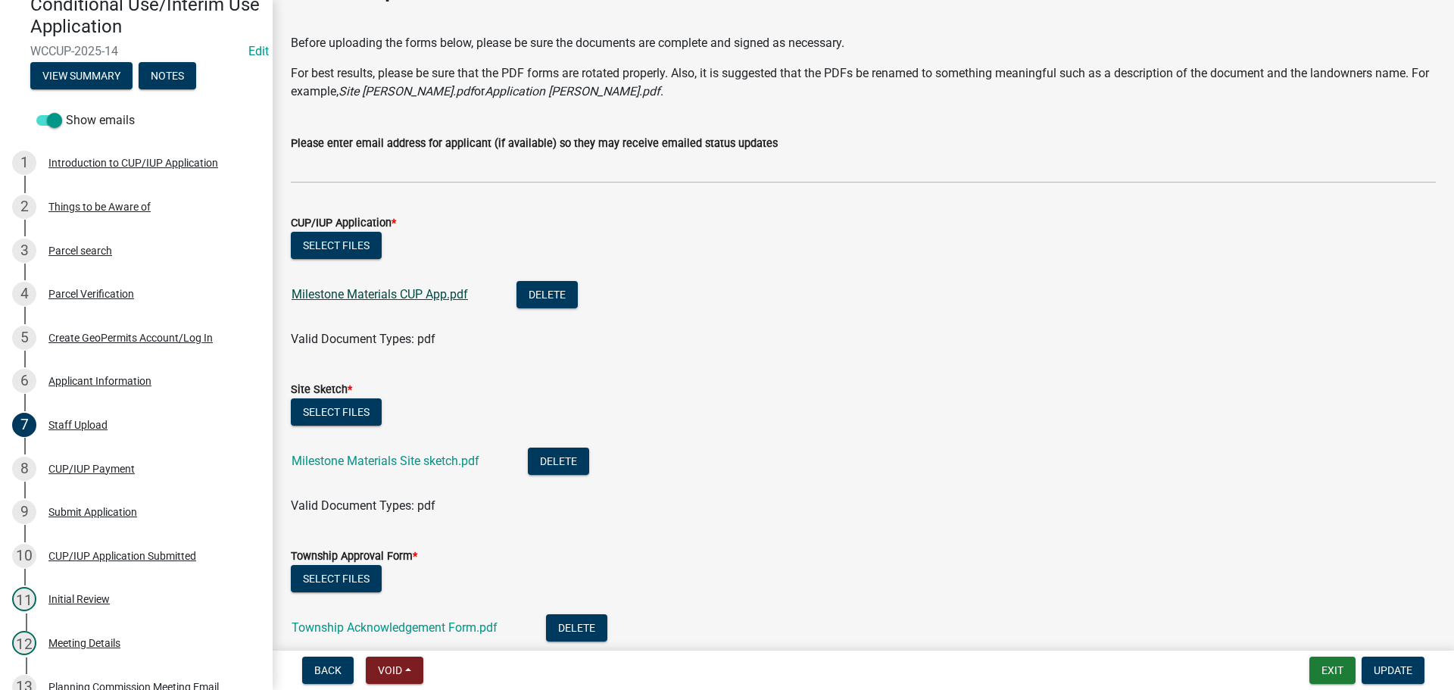
click at [403, 291] on link "Milestone Materials CUP App.pdf" at bounding box center [380, 294] width 176 height 14
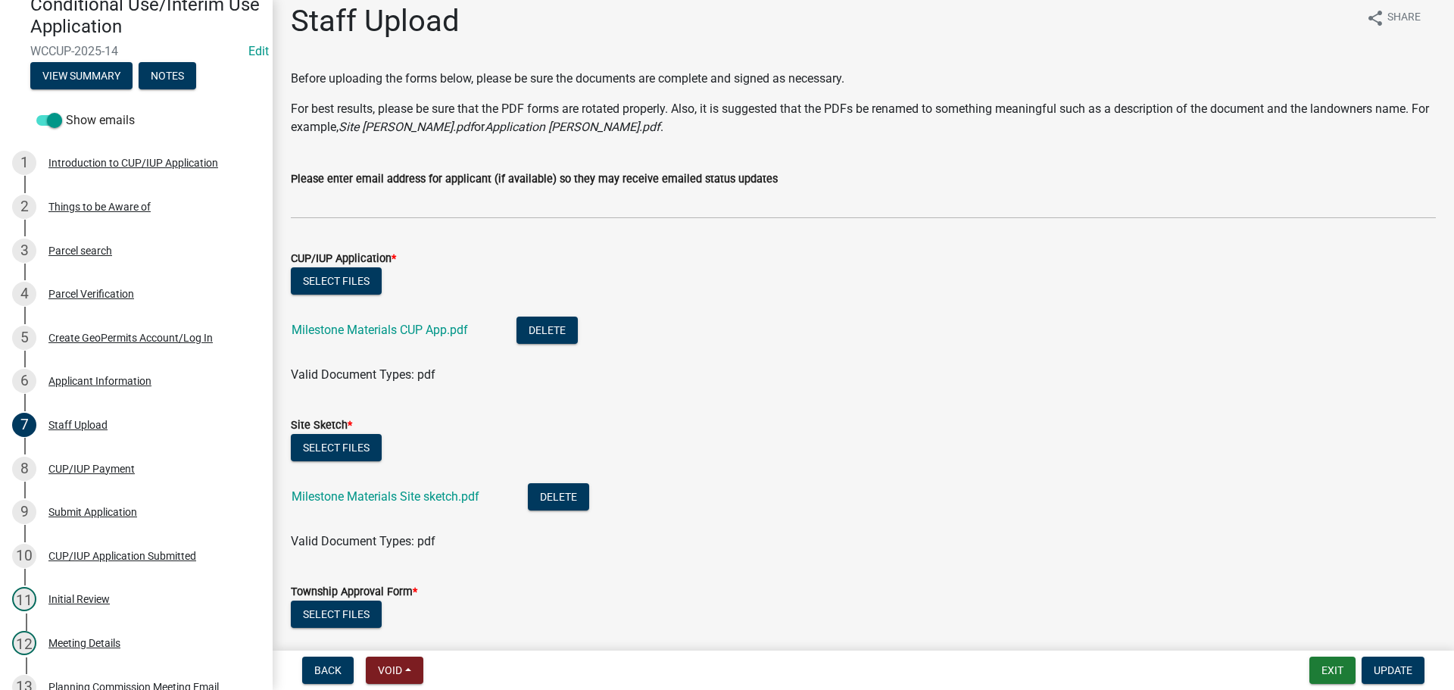
scroll to position [0, 0]
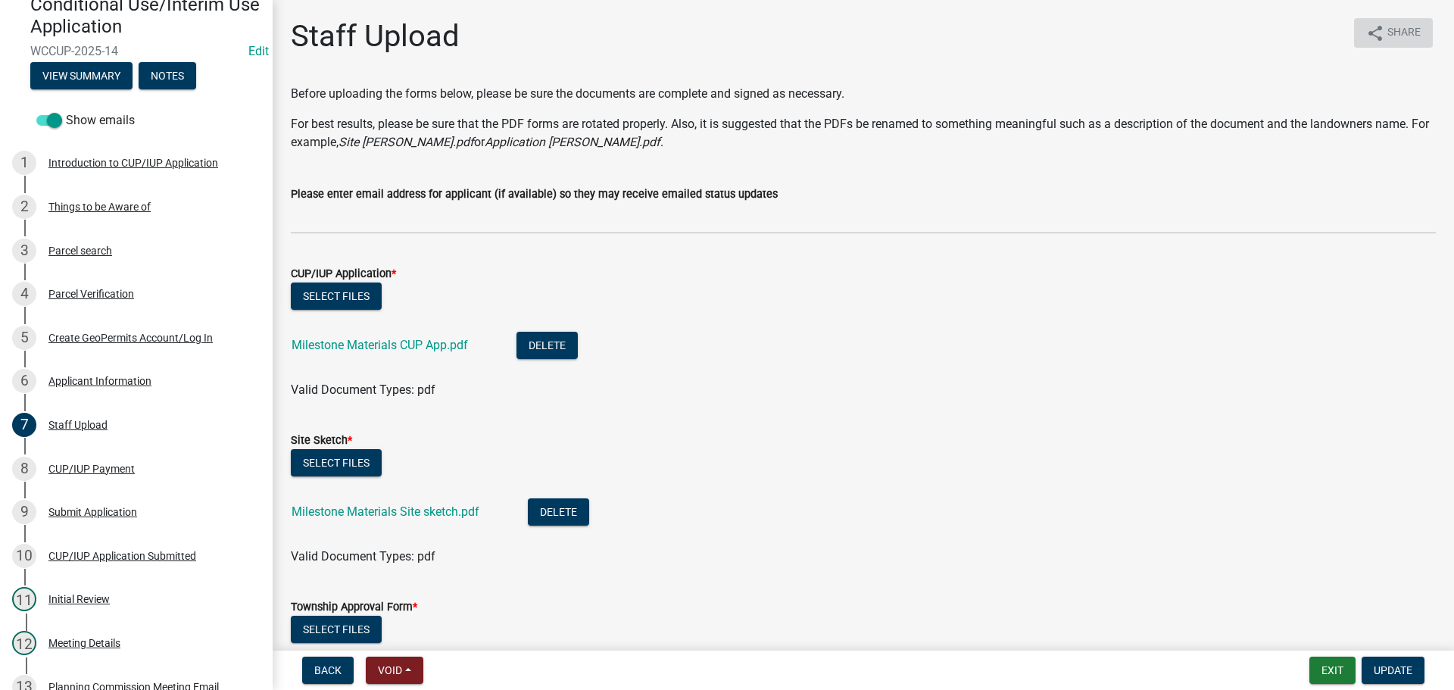
click at [1388, 33] on span "Share" at bounding box center [1404, 33] width 33 height 18
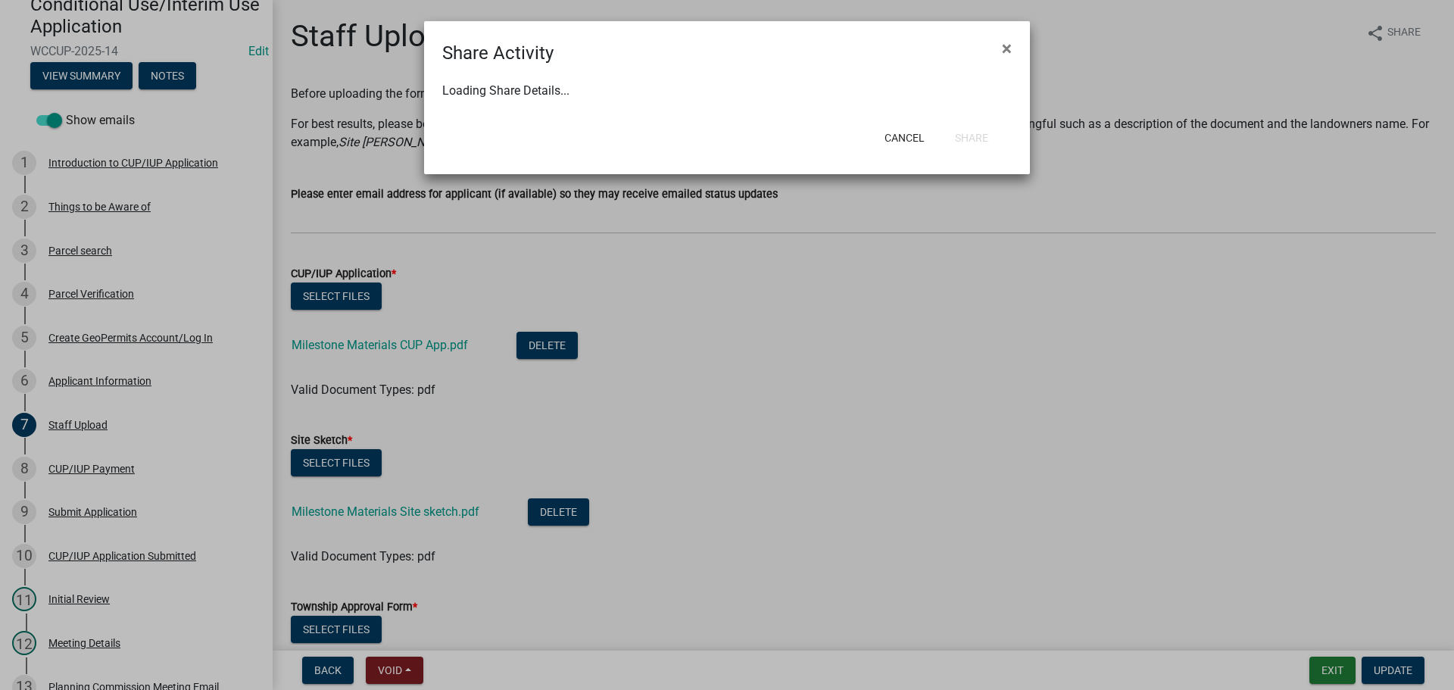
select select "1"
select select "0"
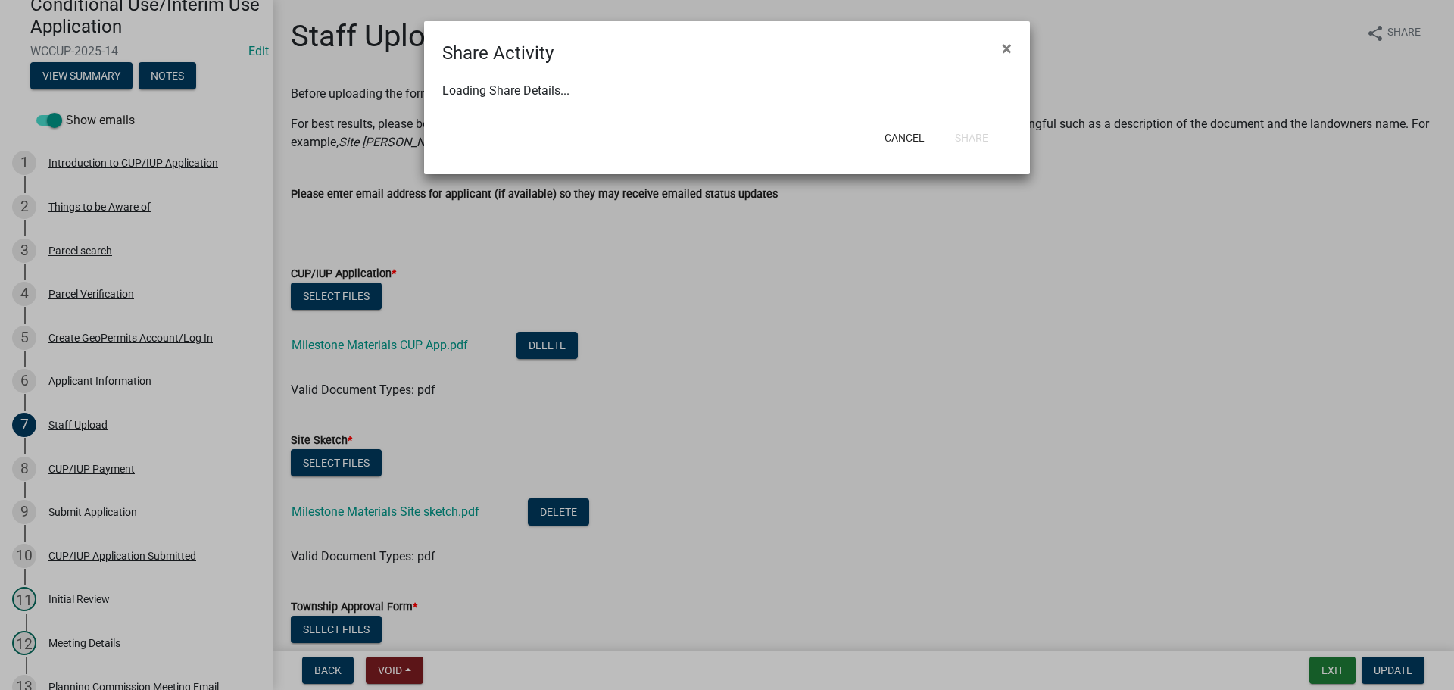
select select "0"
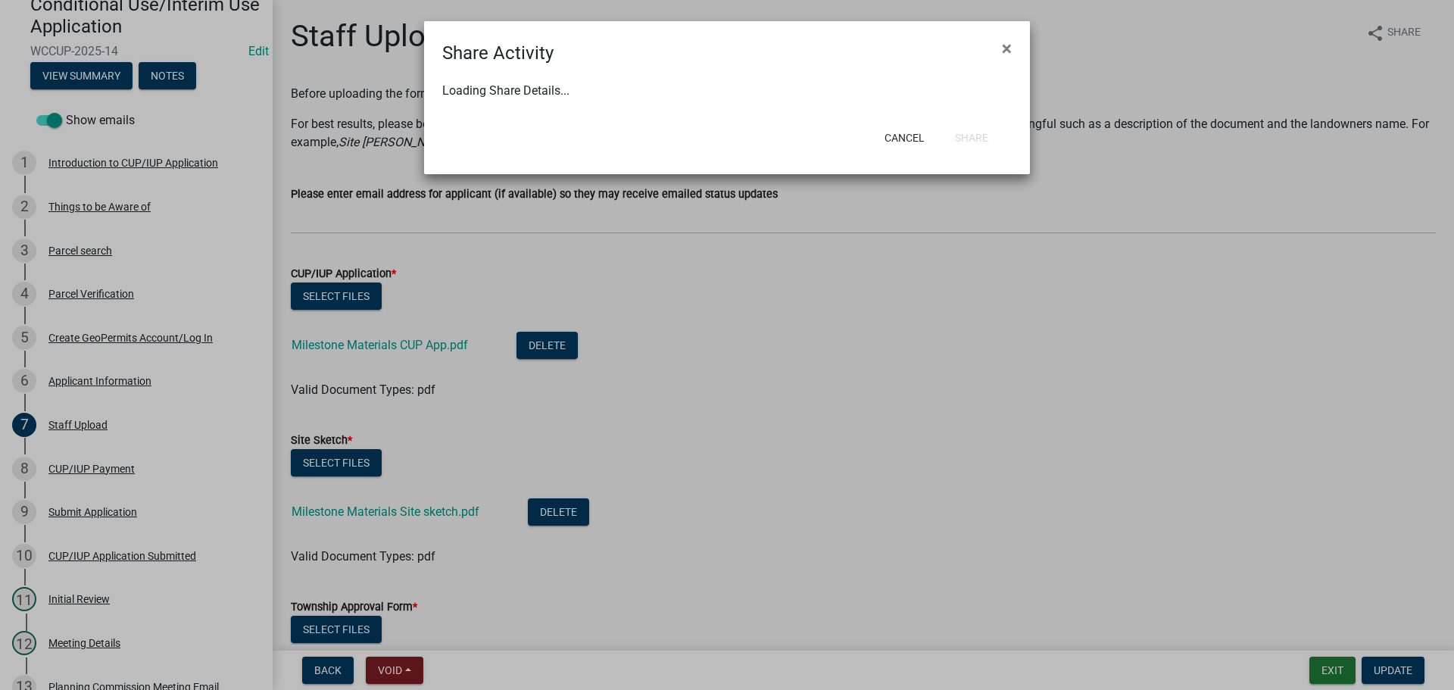
select select "0"
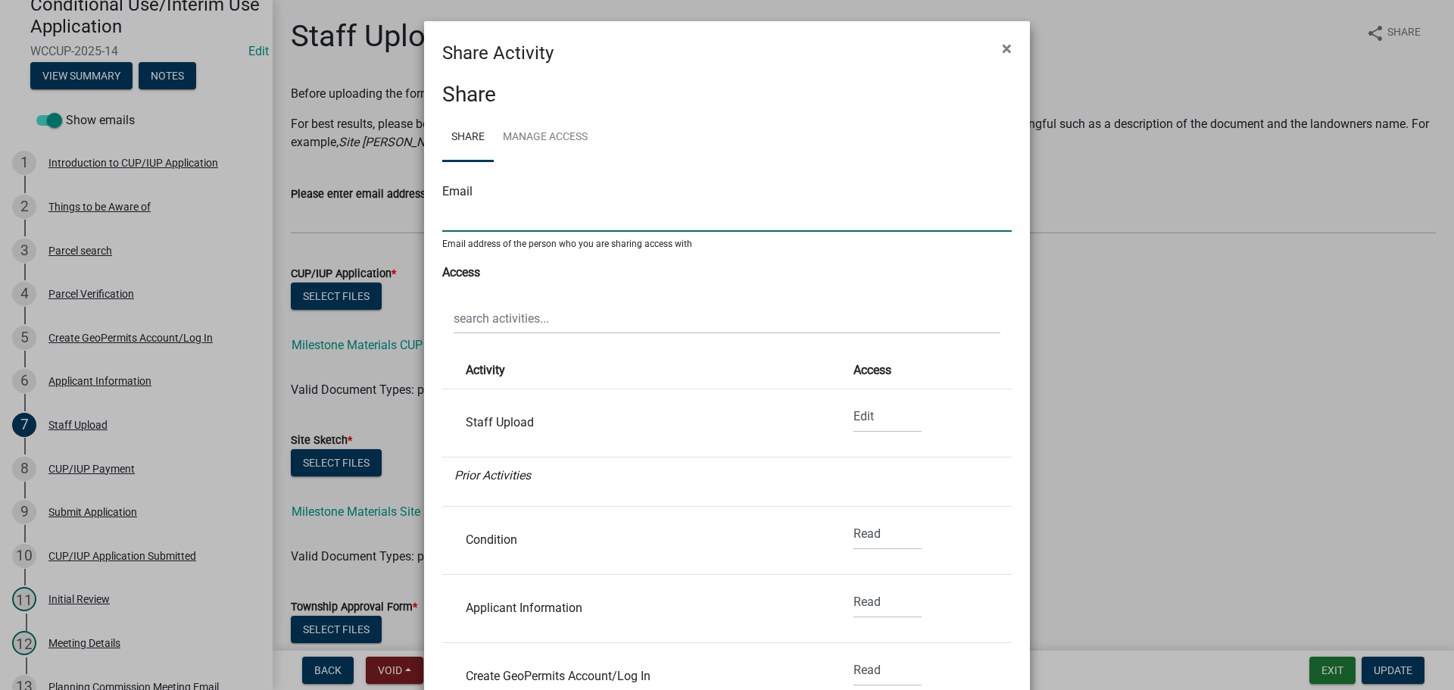
click at [516, 220] on input "text" at bounding box center [727, 216] width 570 height 31
type input "[PERSON_NAME][EMAIL_ADDRESS][PERSON_NAME][PERSON_NAME][DOMAIN_NAME]"
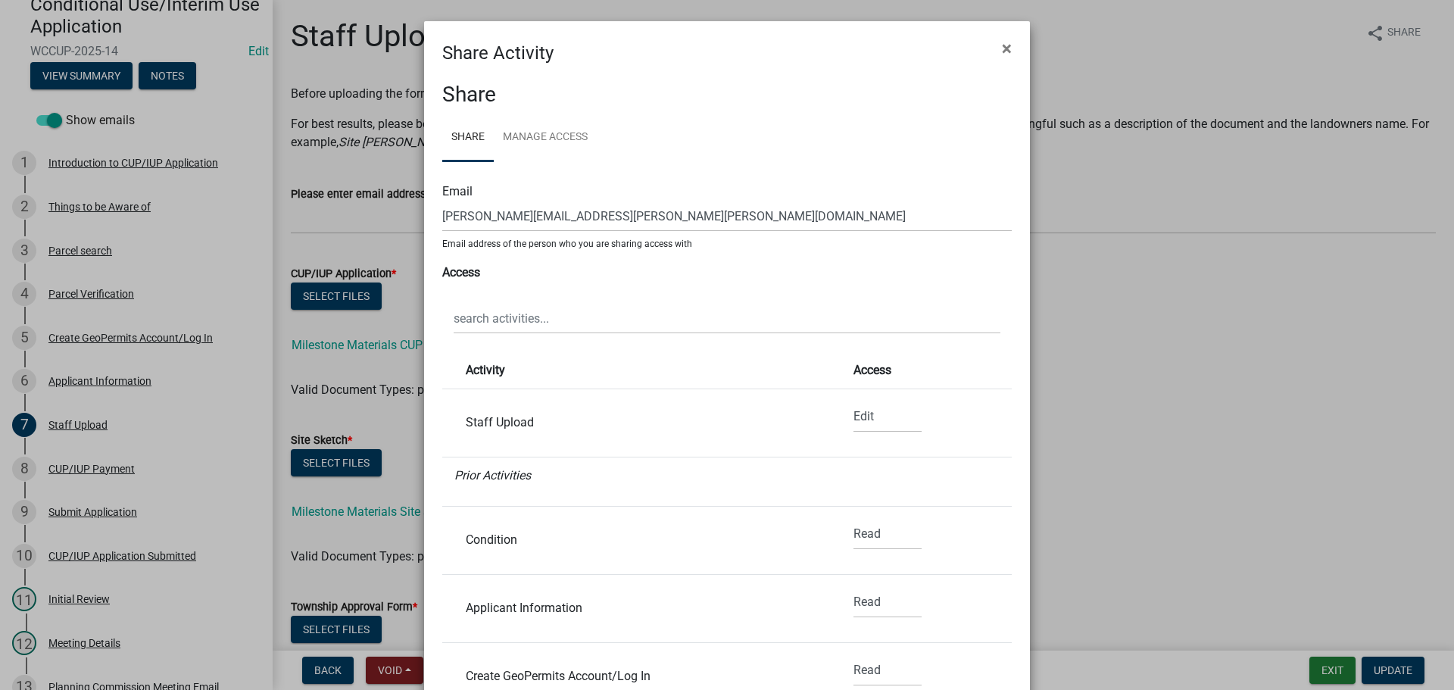
click at [686, 93] on h3 "Share" at bounding box center [727, 95] width 570 height 26
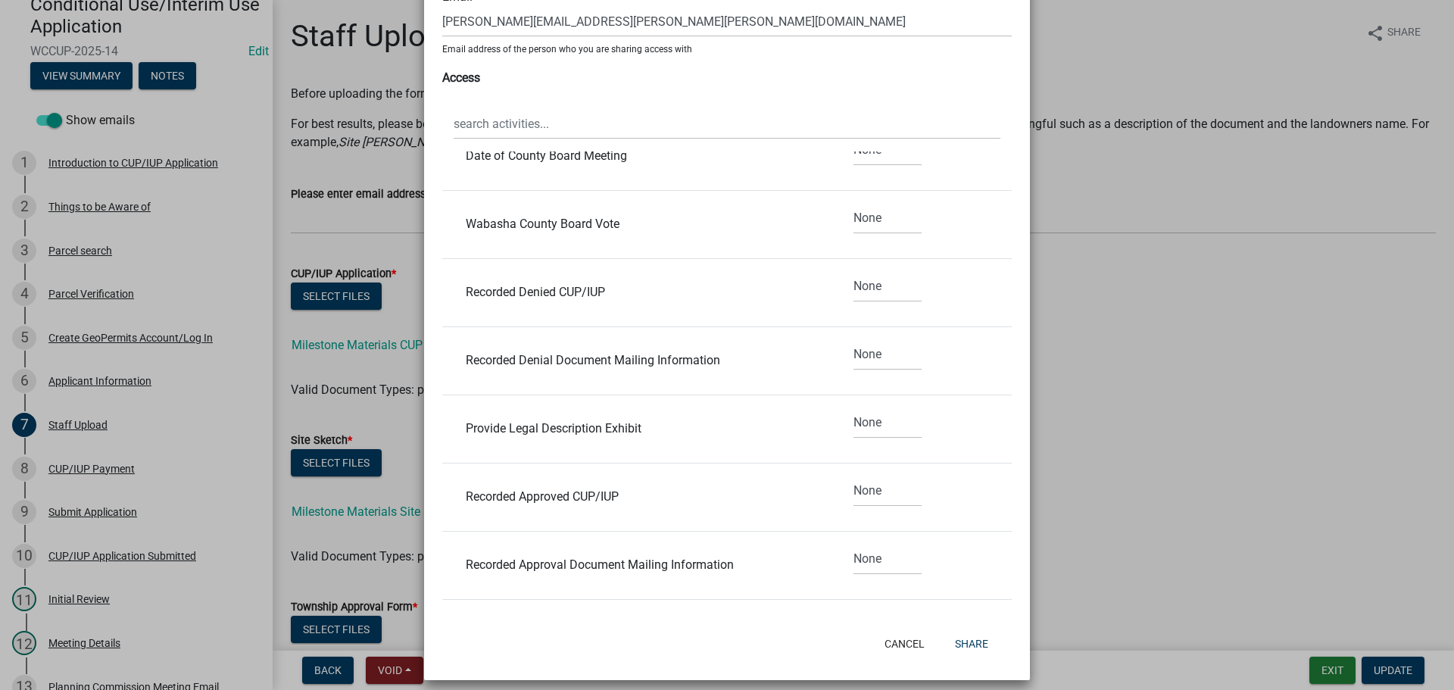
scroll to position [206, 0]
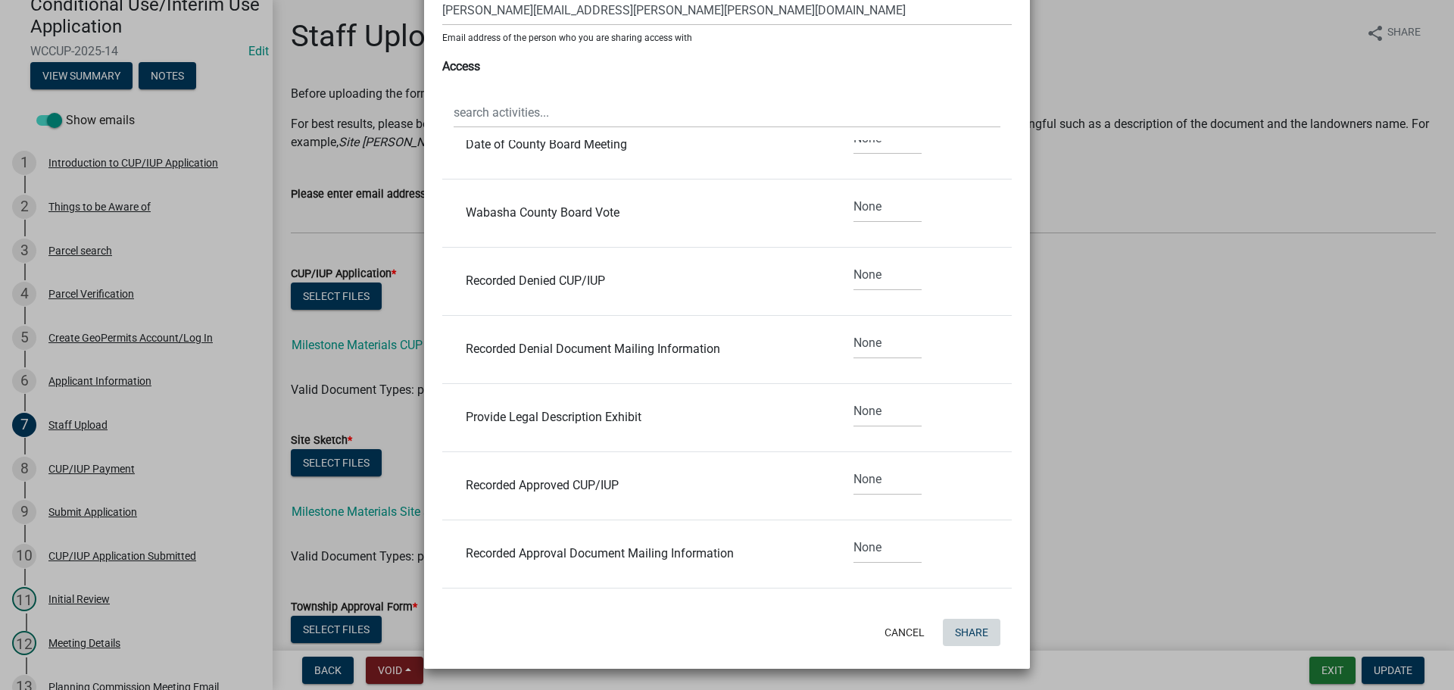
click at [956, 630] on button "Share" at bounding box center [972, 632] width 58 height 27
